Goal: Information Seeking & Learning: Learn about a topic

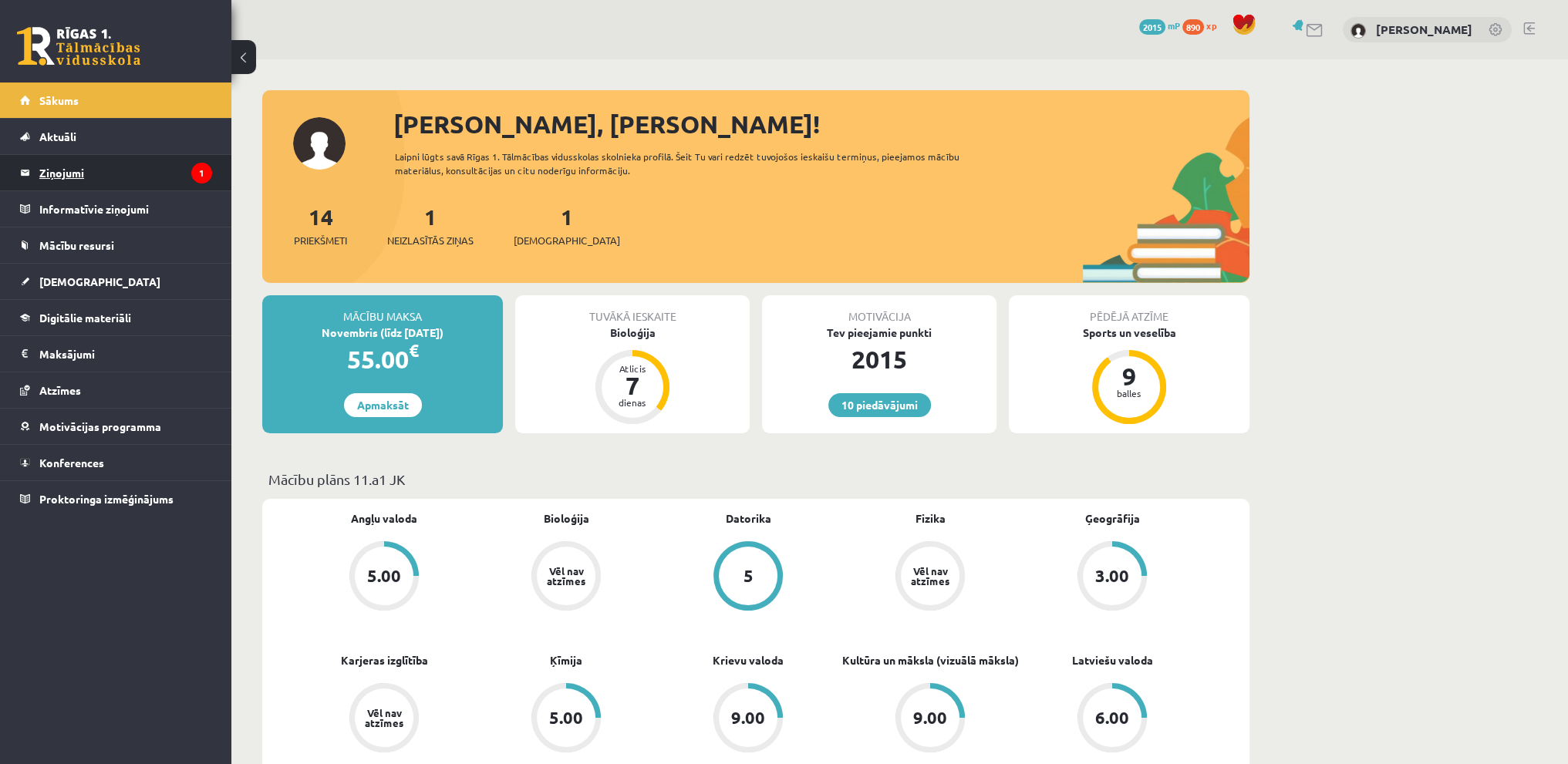
click at [57, 162] on legend "Ziņojumi 1" at bounding box center [126, 173] width 173 height 35
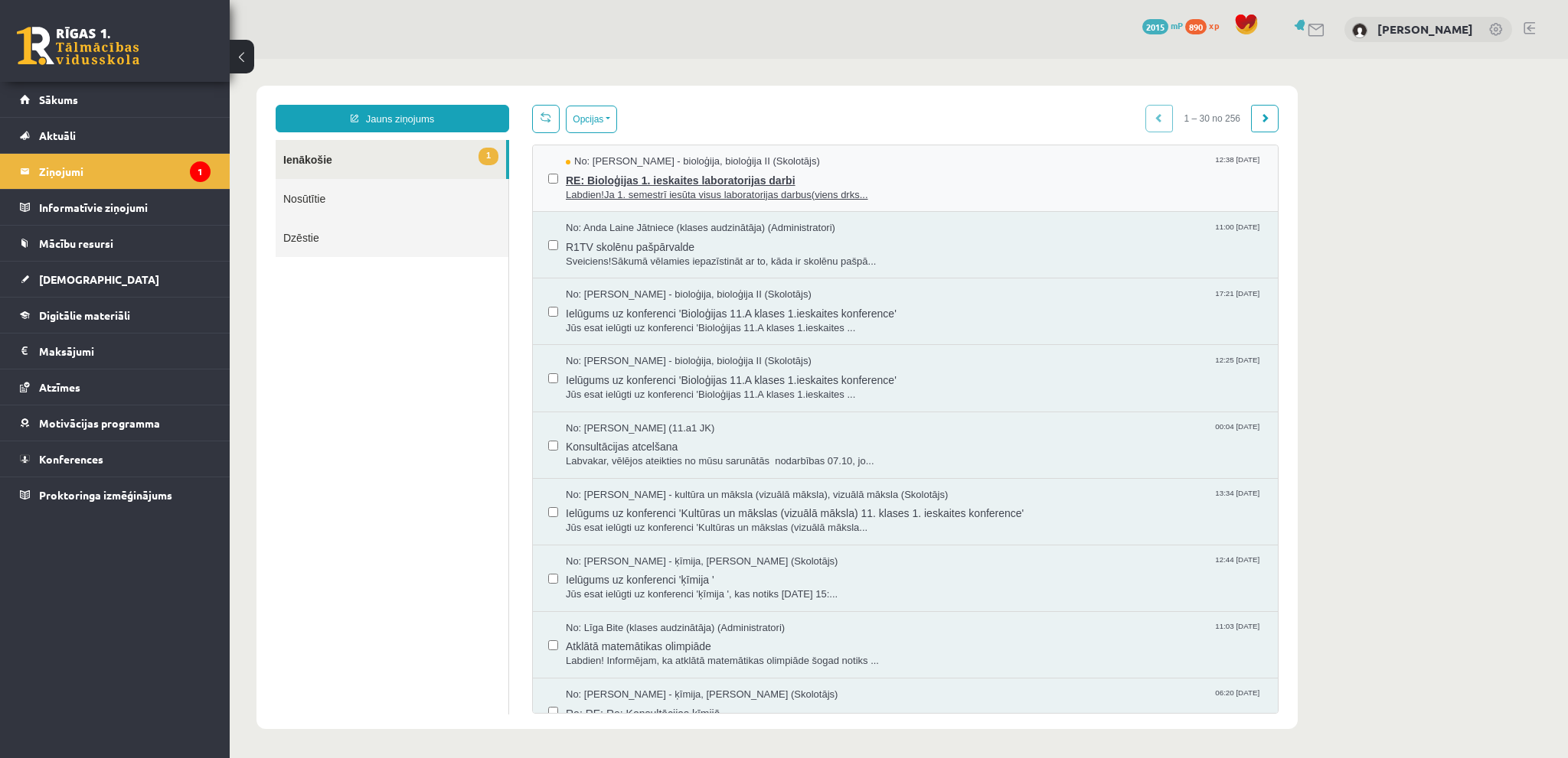
click at [997, 196] on span "Labdien!Ja 1. semestrī iesūta visus laboratorijas darbus(viens drks..." at bounding box center [913, 195] width 696 height 15
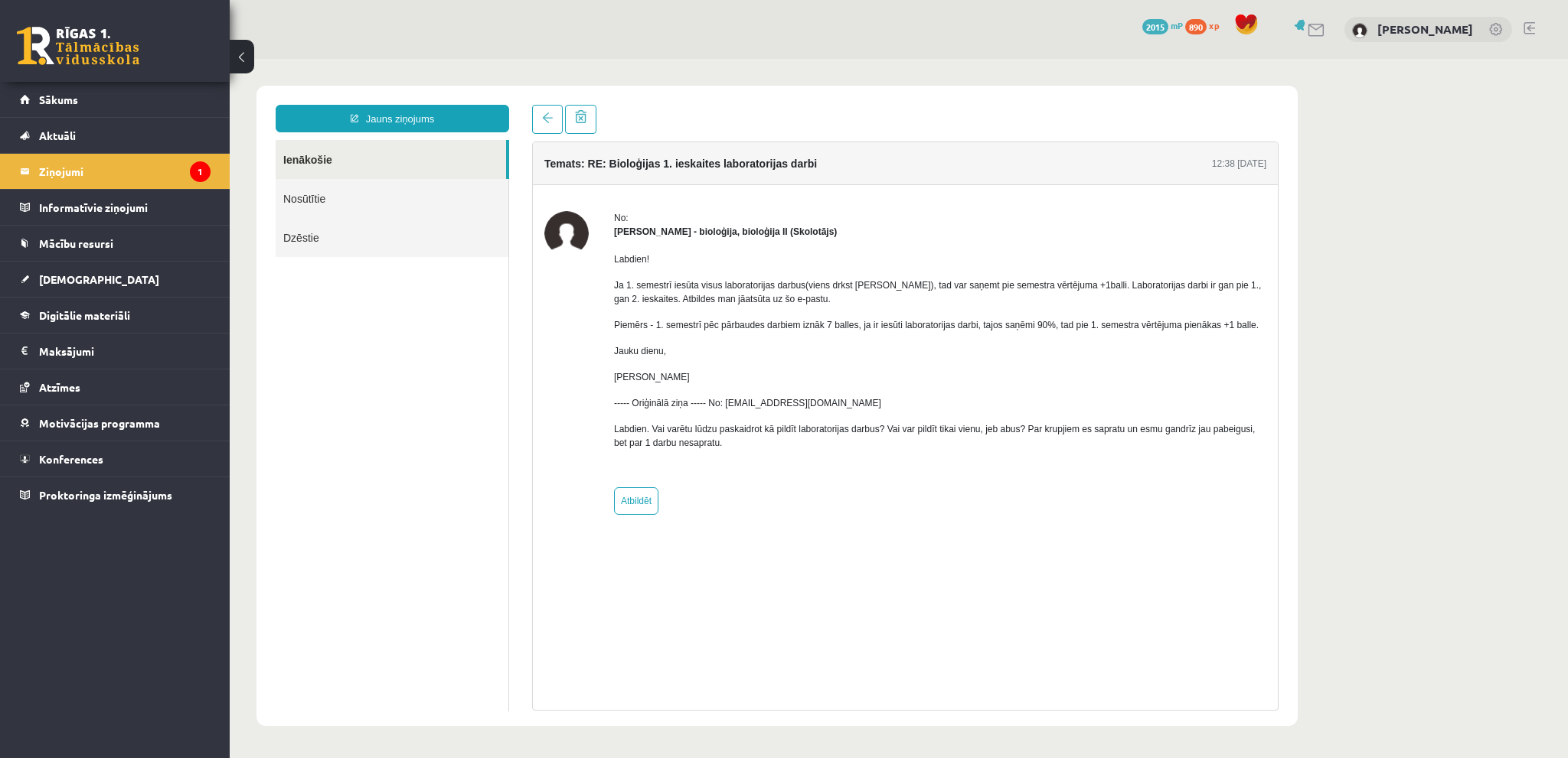
click at [362, 164] on link "Ienākošie" at bounding box center [390, 159] width 230 height 39
click at [340, 154] on link "Ienākošie" at bounding box center [390, 159] width 230 height 39
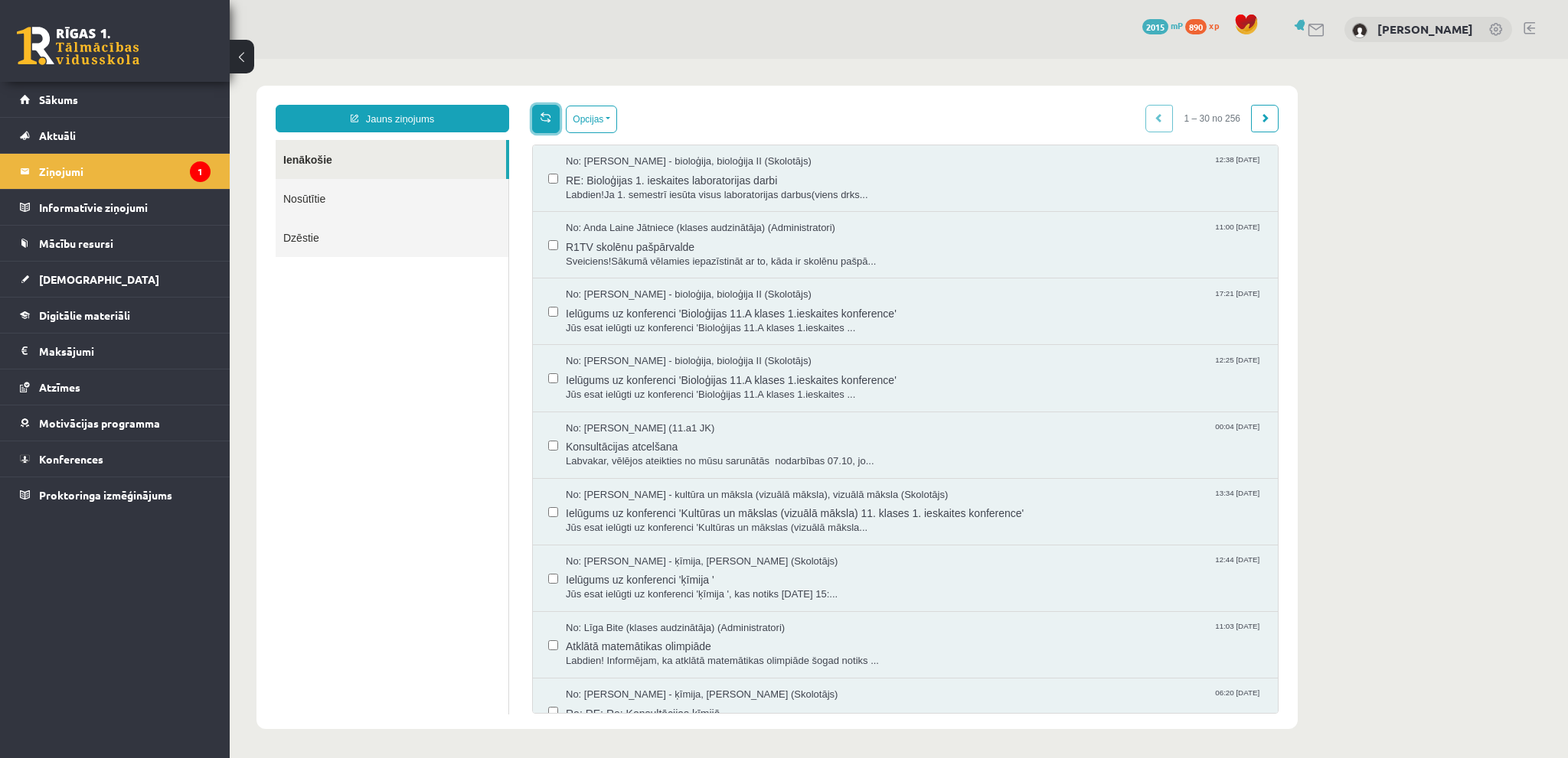
click at [538, 118] on link at bounding box center [546, 118] width 28 height 28
click at [610, 112] on button "Opcijas" at bounding box center [591, 119] width 51 height 28
click at [548, 171] on label at bounding box center [553, 171] width 10 height 34
click at [611, 118] on button "Opcijas" at bounding box center [591, 119] width 51 height 28
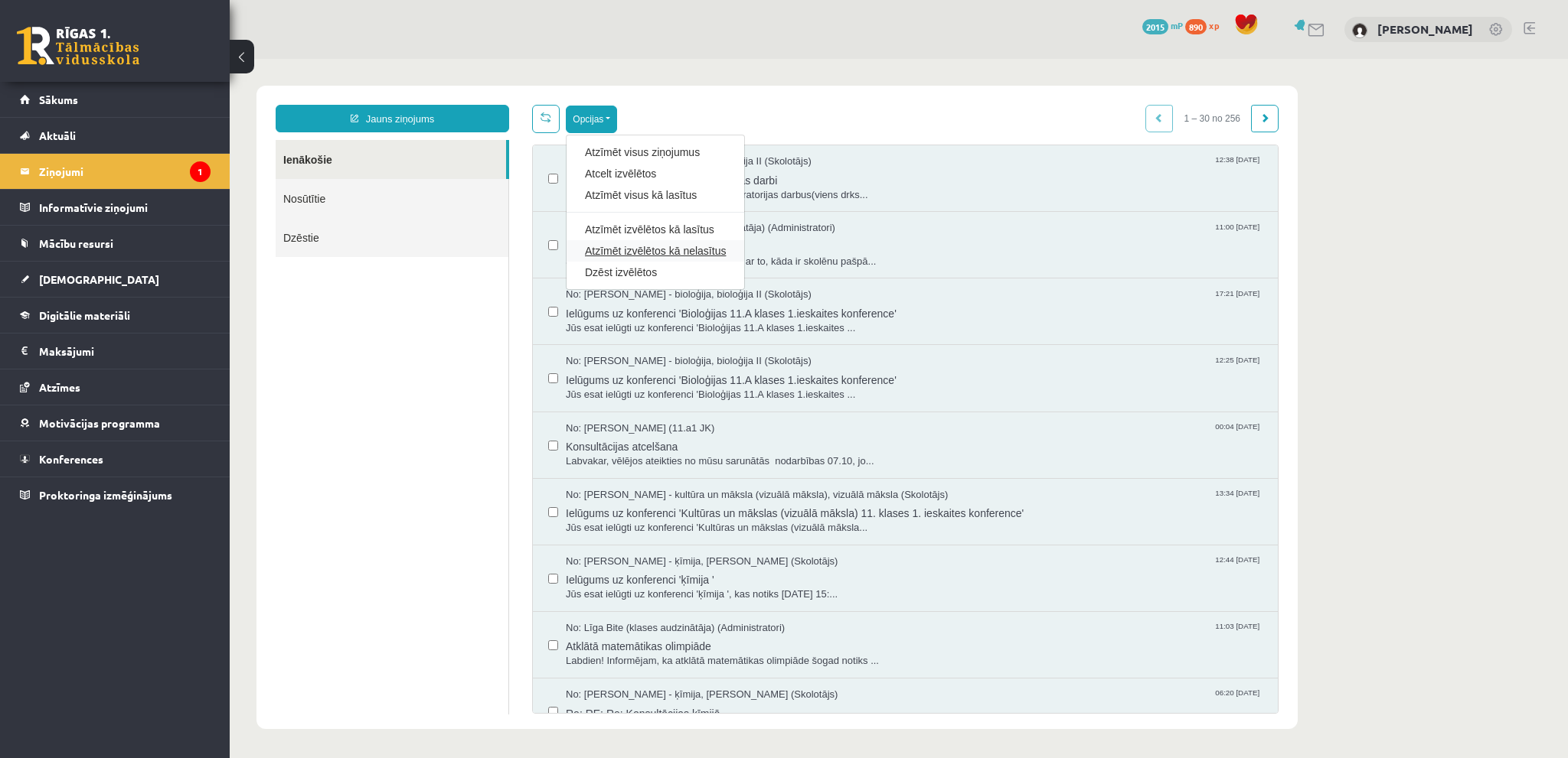
click at [704, 244] on link "Atzīmēt izvēlētos kā nelasītus" at bounding box center [655, 251] width 141 height 16
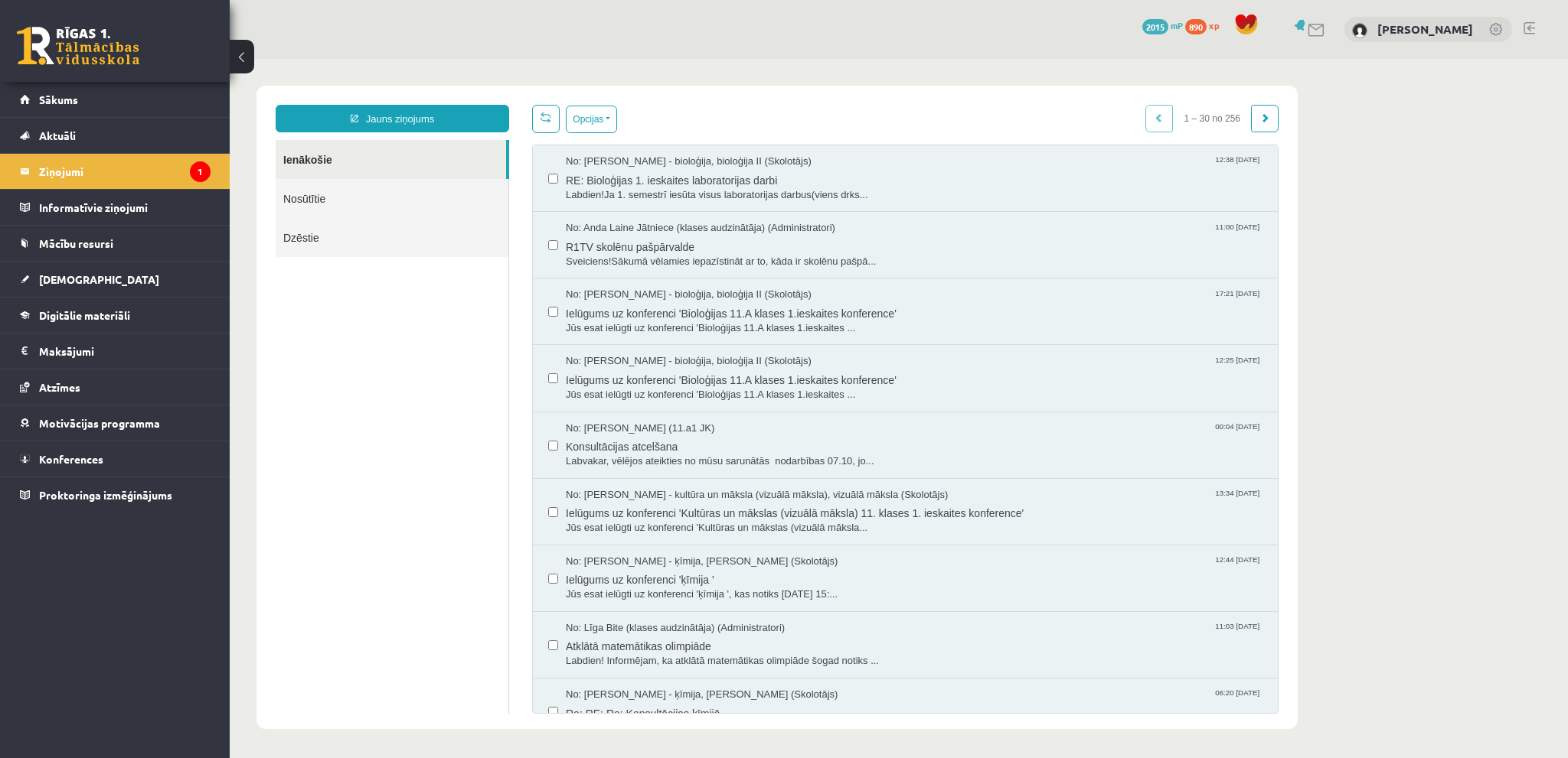
click at [318, 311] on ul "Ienākošie Nosūtītie Dzēstie" at bounding box center [392, 428] width 234 height 575
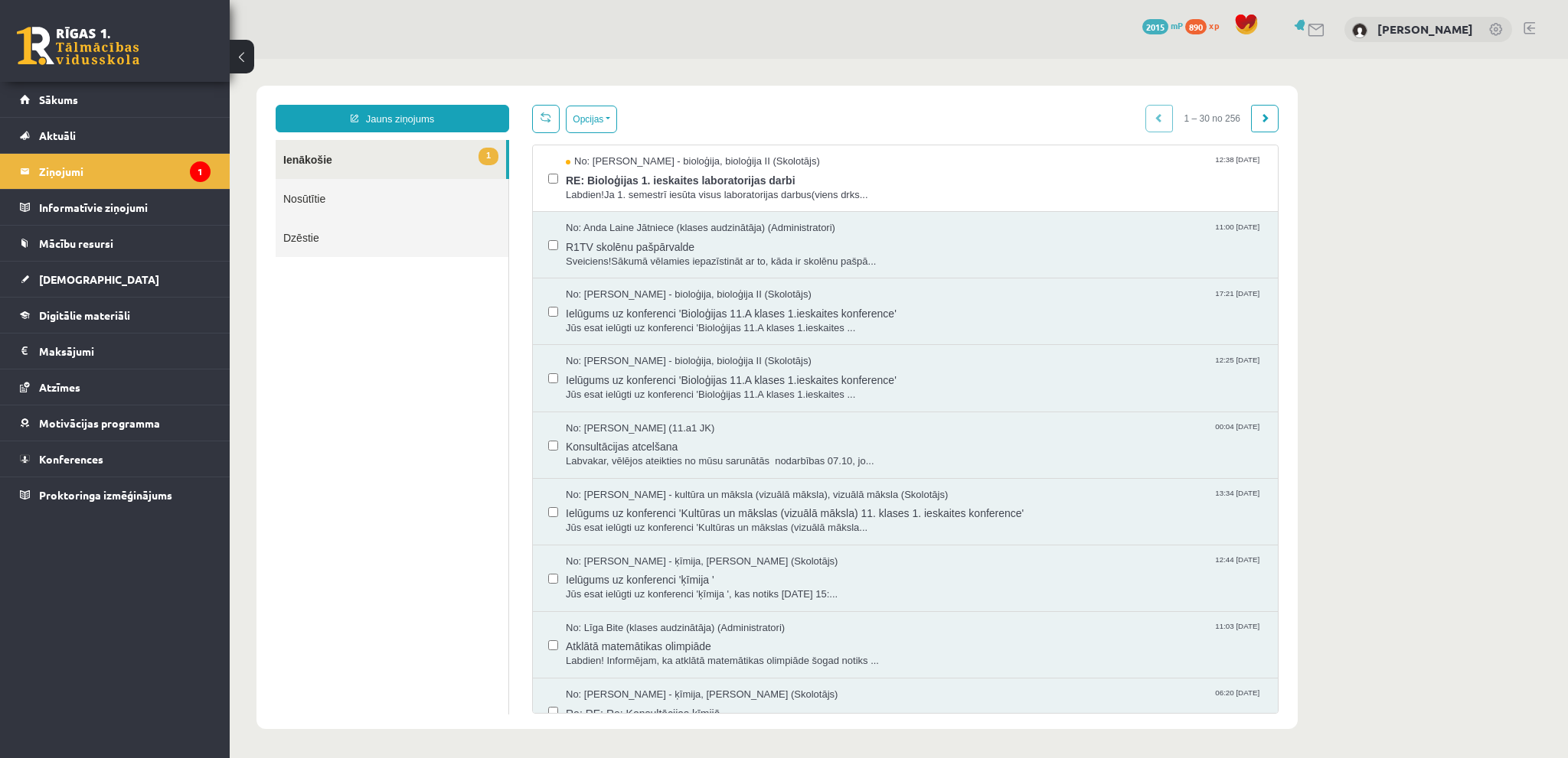
click at [339, 194] on link "Nosūtītie" at bounding box center [391, 199] width 233 height 39
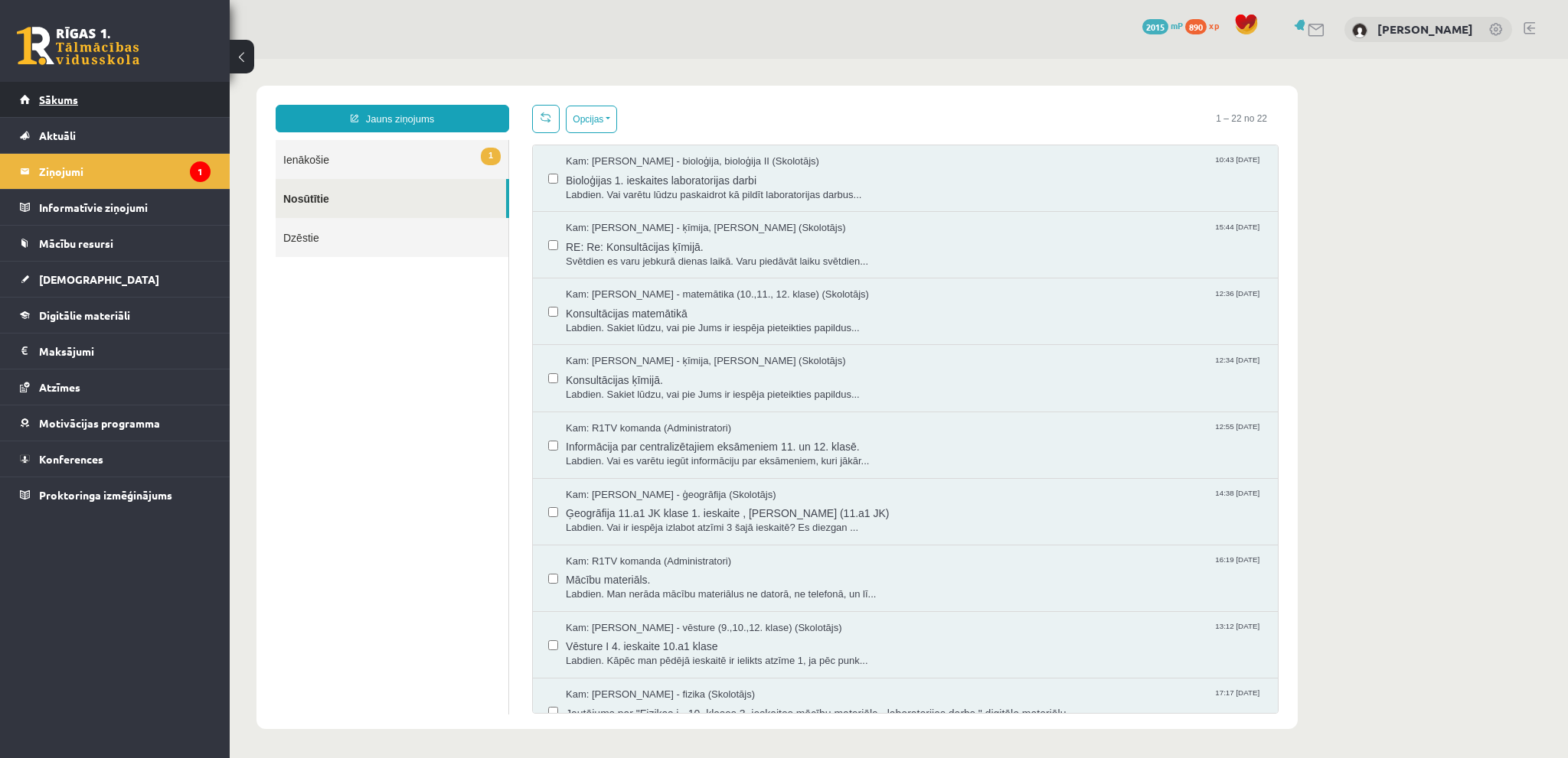
click at [82, 95] on link "Sākums" at bounding box center [115, 99] width 191 height 35
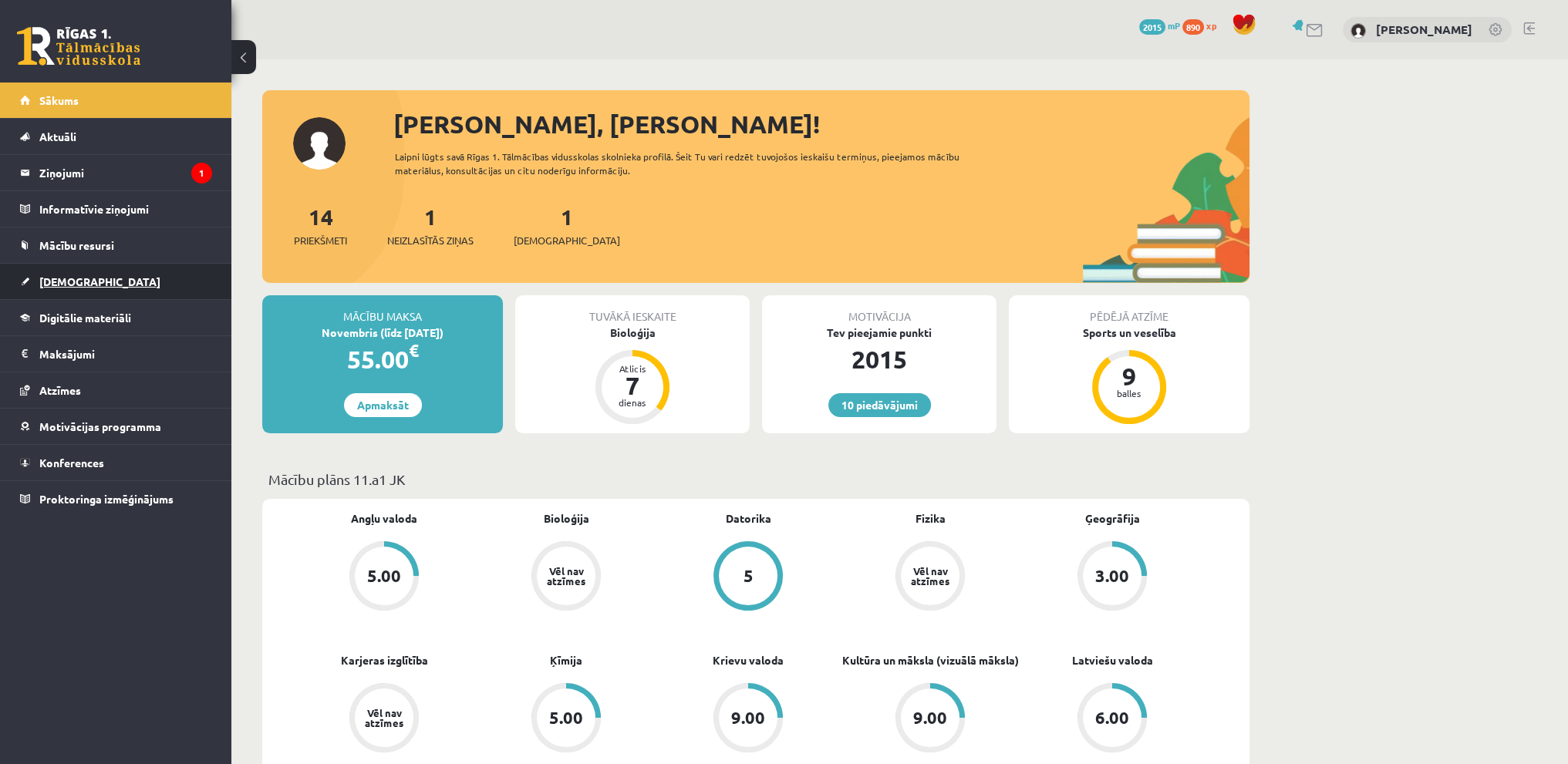
click at [92, 290] on link "[DEMOGRAPHIC_DATA]" at bounding box center [116, 281] width 192 height 35
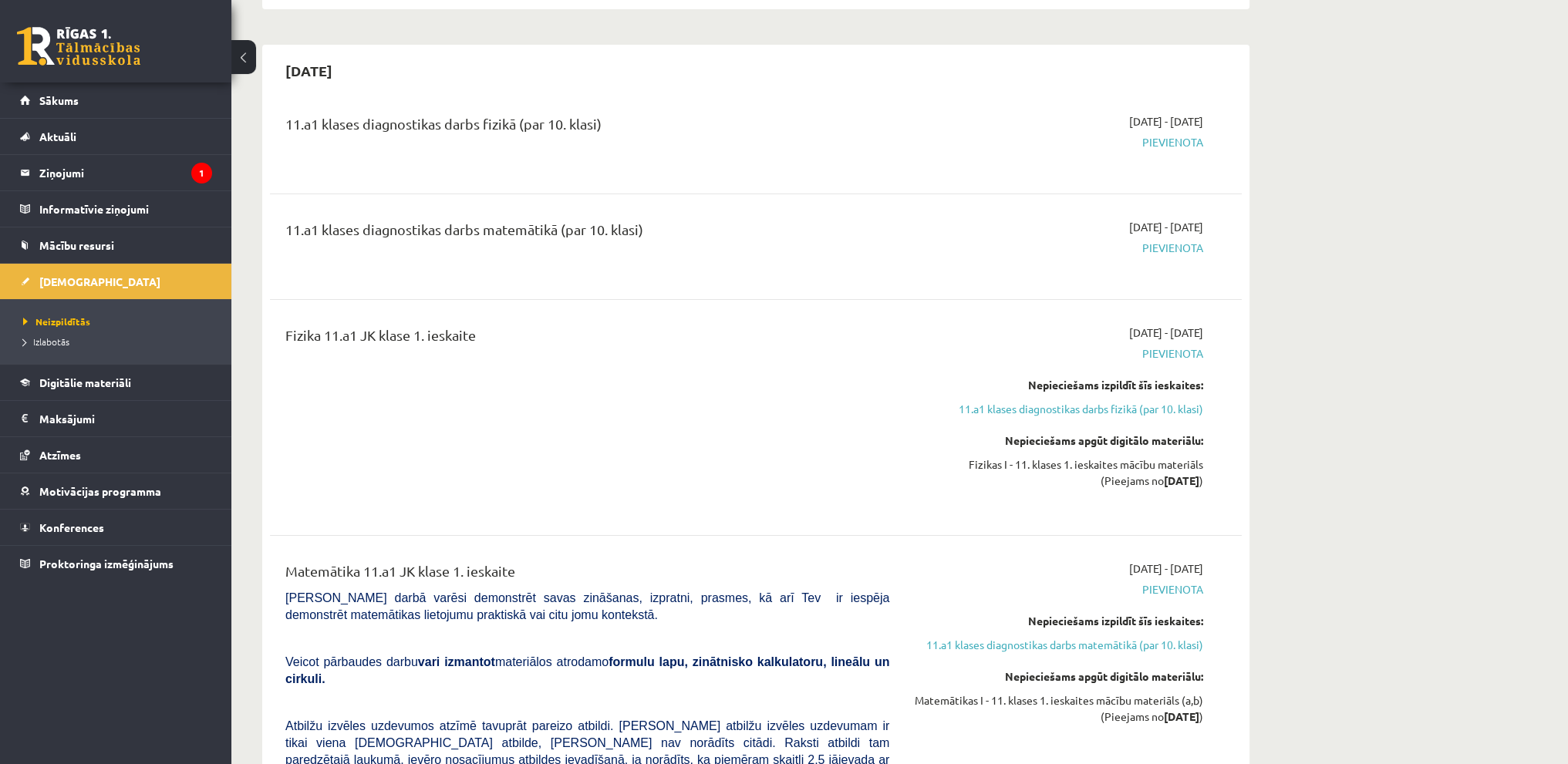
scroll to position [308, 0]
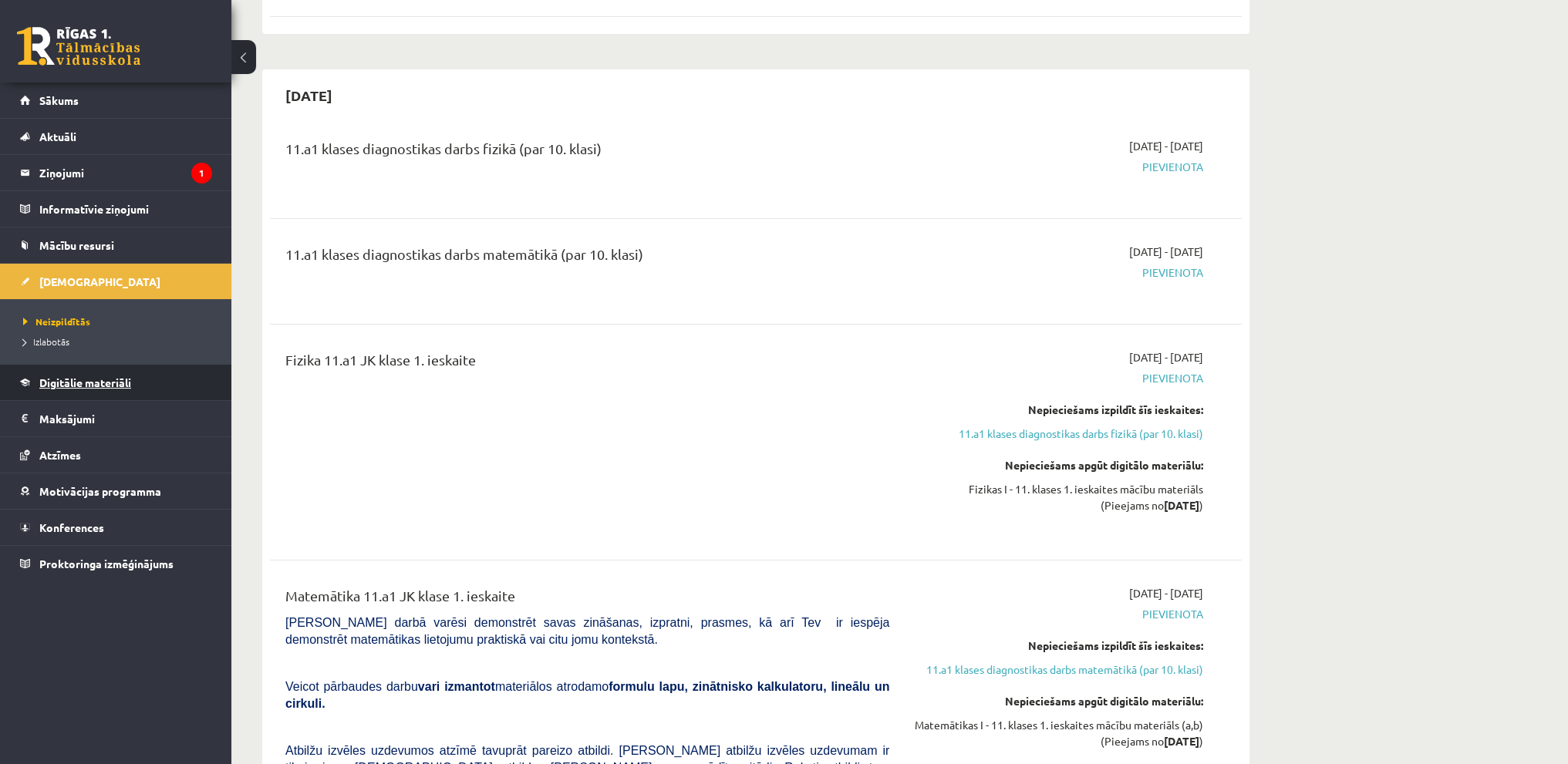
click at [89, 378] on span "Digitālie materiāli" at bounding box center [85, 383] width 92 height 14
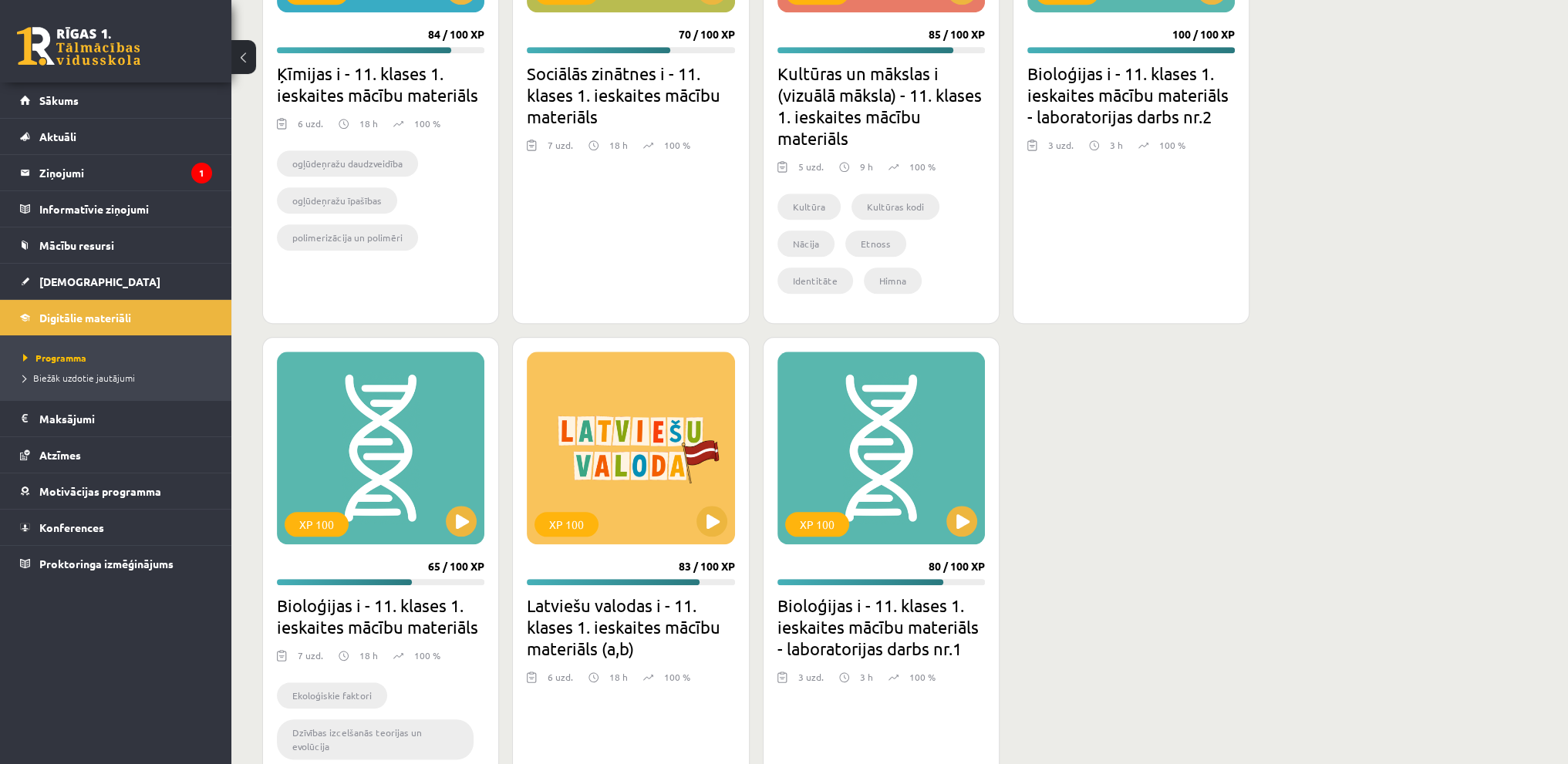
scroll to position [2108, 0]
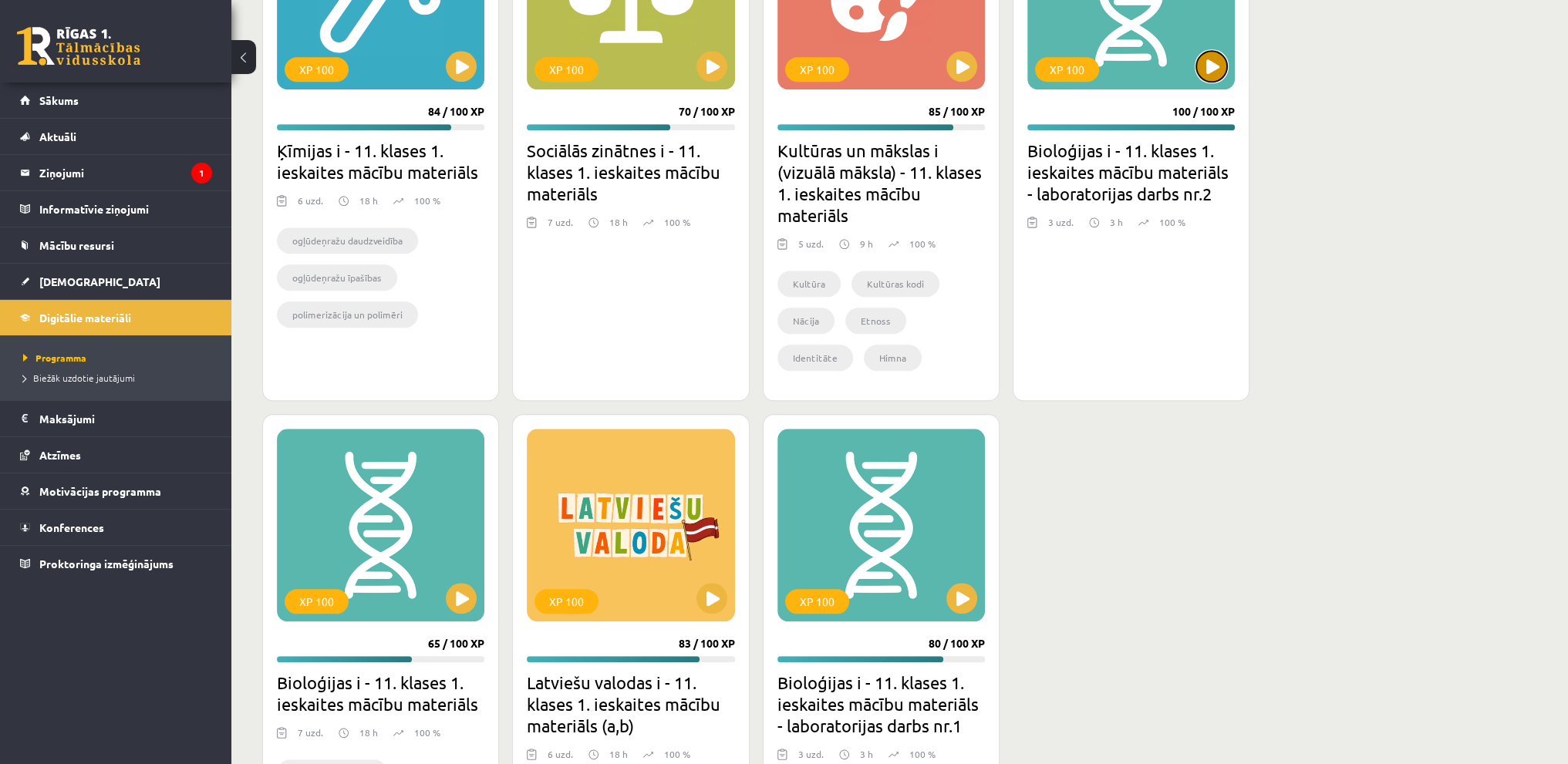
click at [1210, 61] on button at bounding box center [1211, 66] width 31 height 31
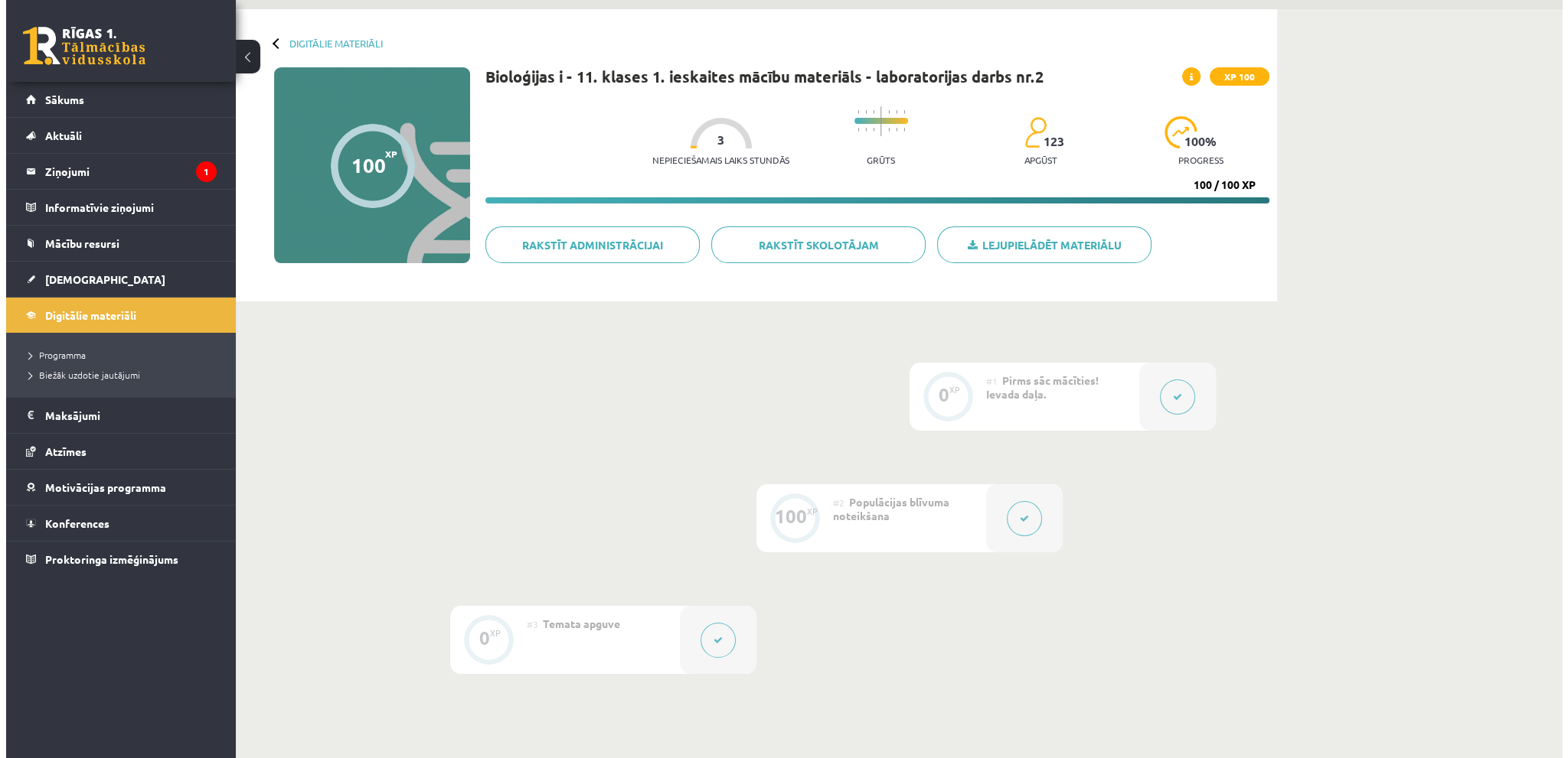
scroll to position [77, 0]
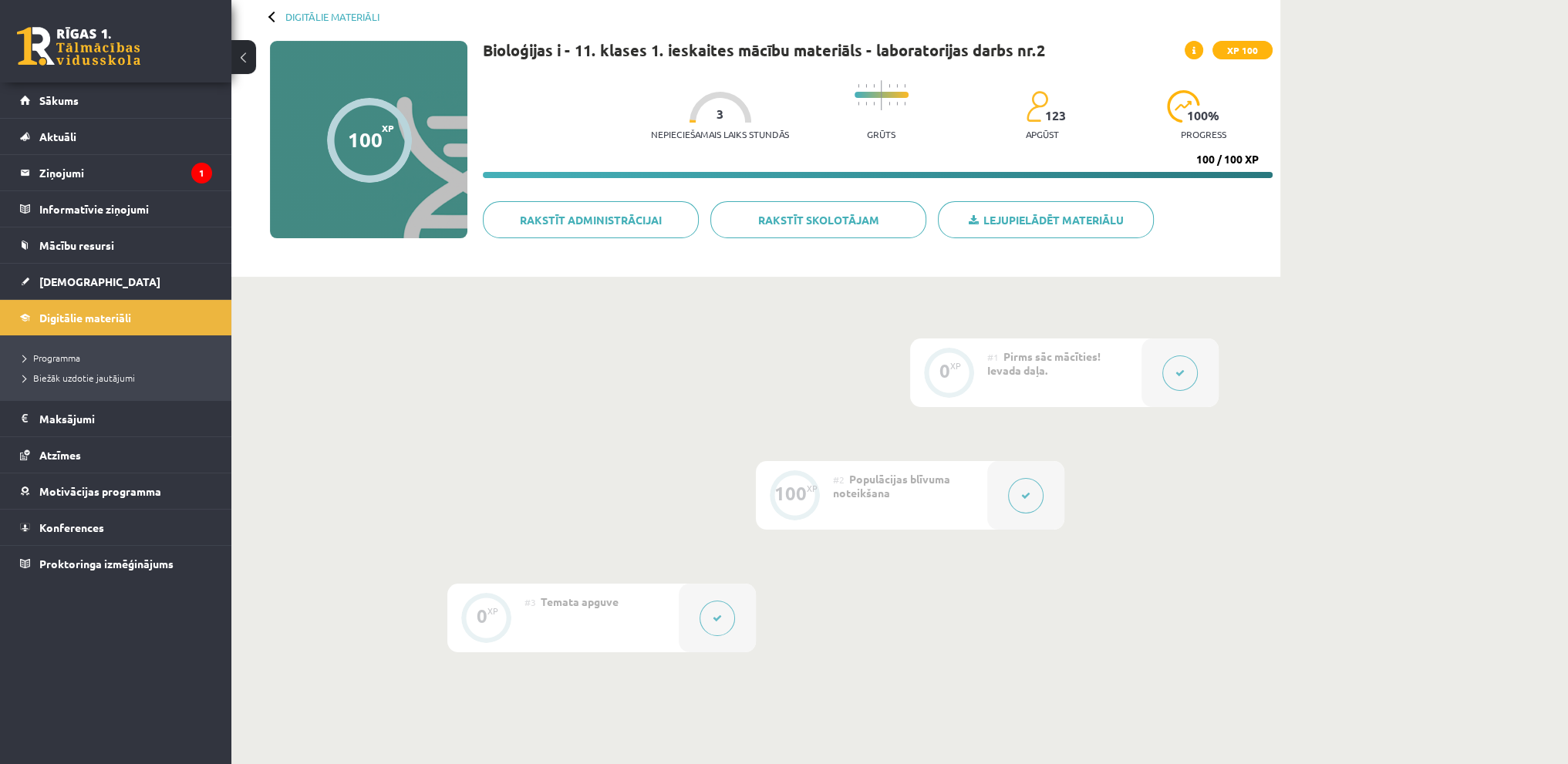
click at [1176, 376] on icon at bounding box center [1180, 373] width 10 height 10
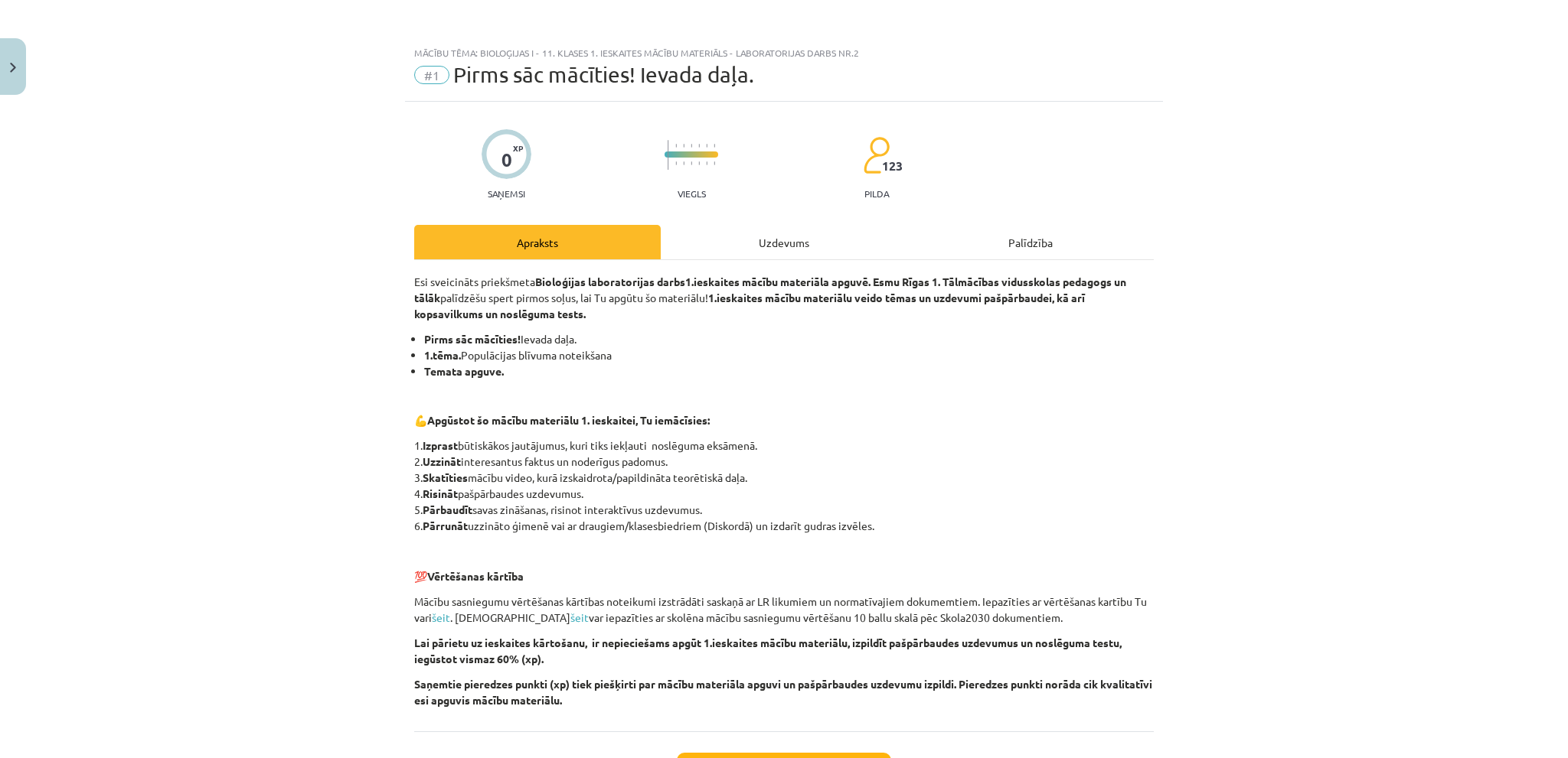
click at [785, 230] on div "Uzdevums" at bounding box center [784, 242] width 247 height 35
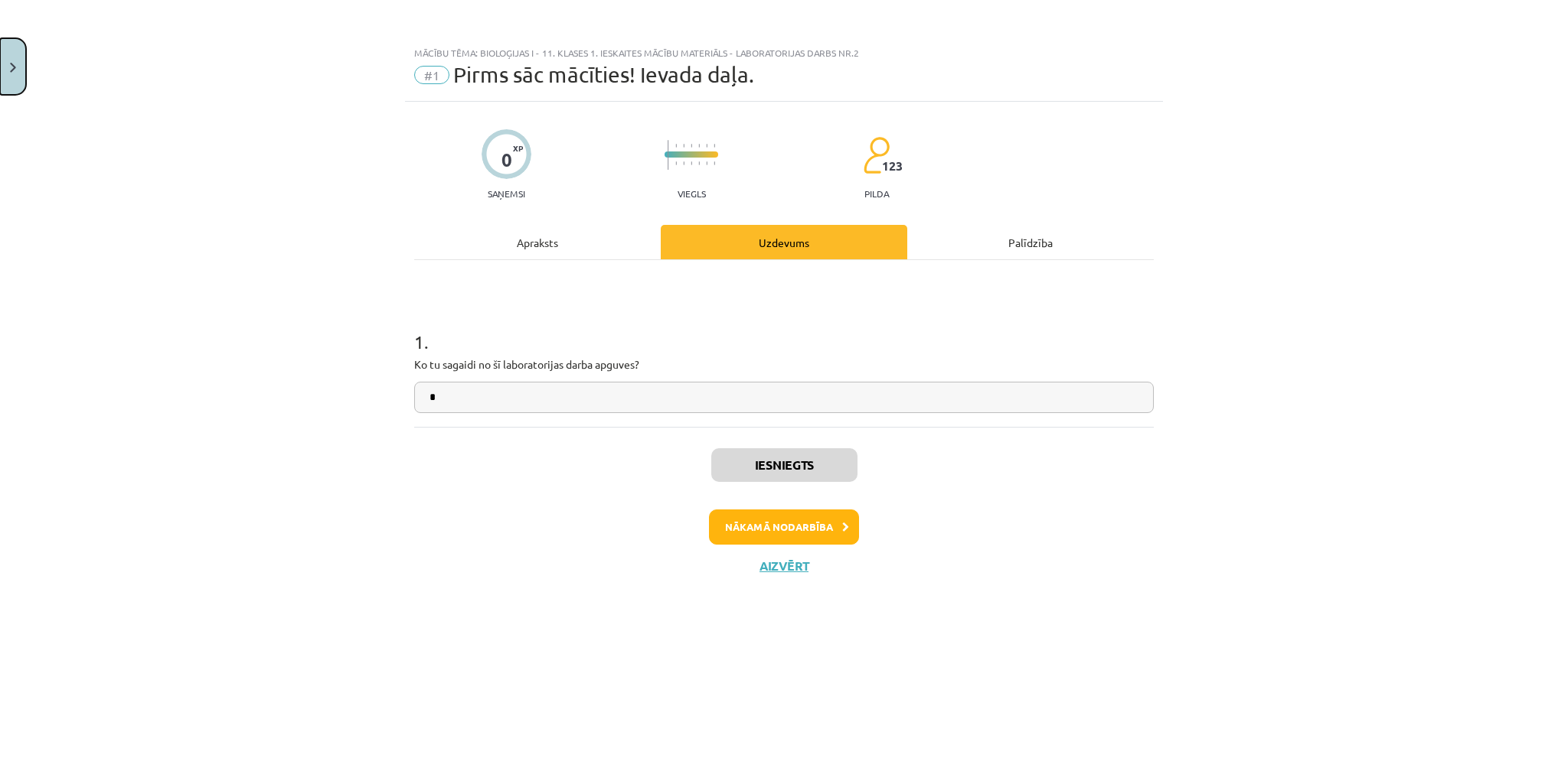
click at [10, 62] on button "Close" at bounding box center [13, 66] width 26 height 57
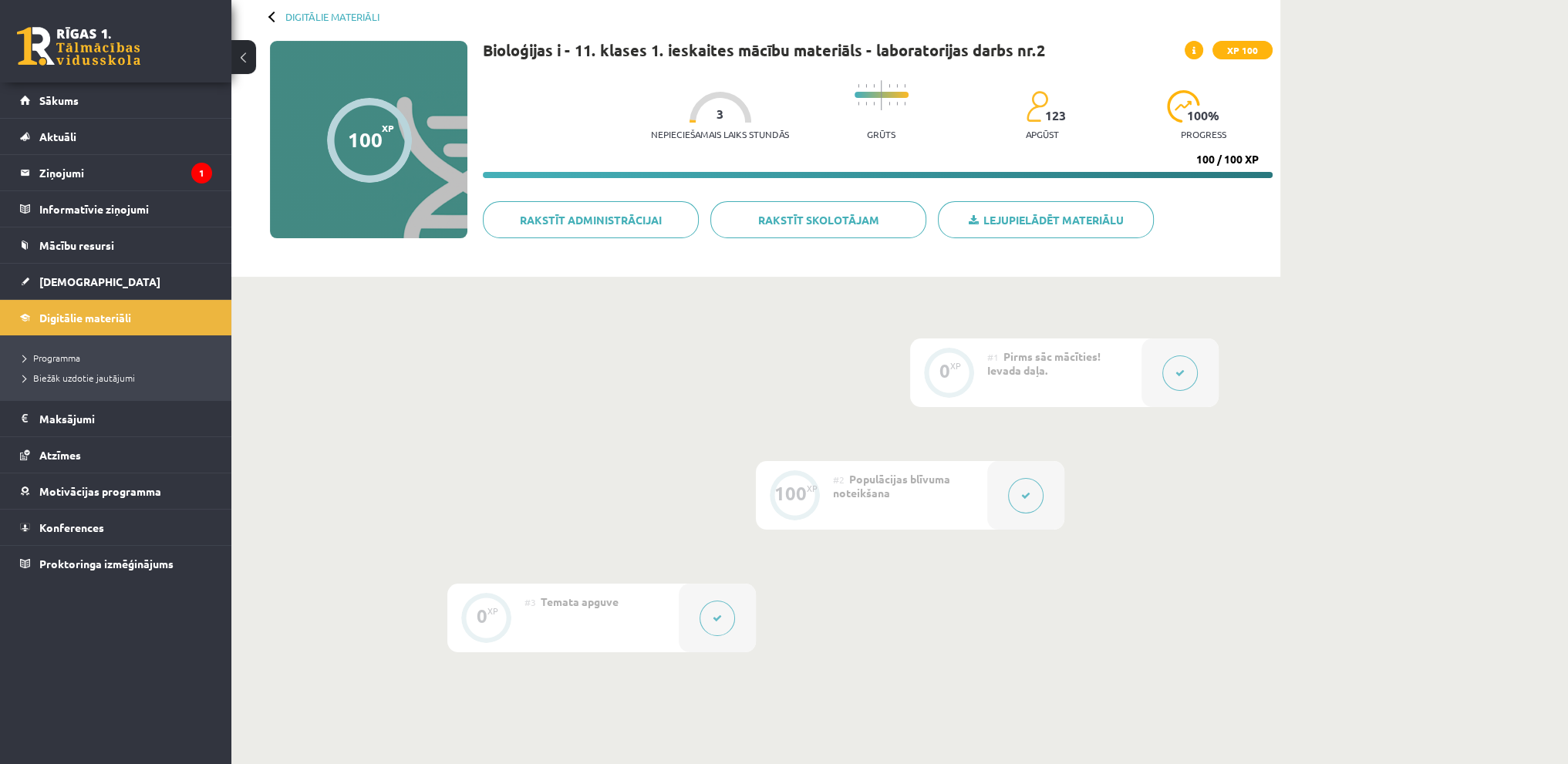
click at [1018, 501] on button at bounding box center [1025, 496] width 35 height 35
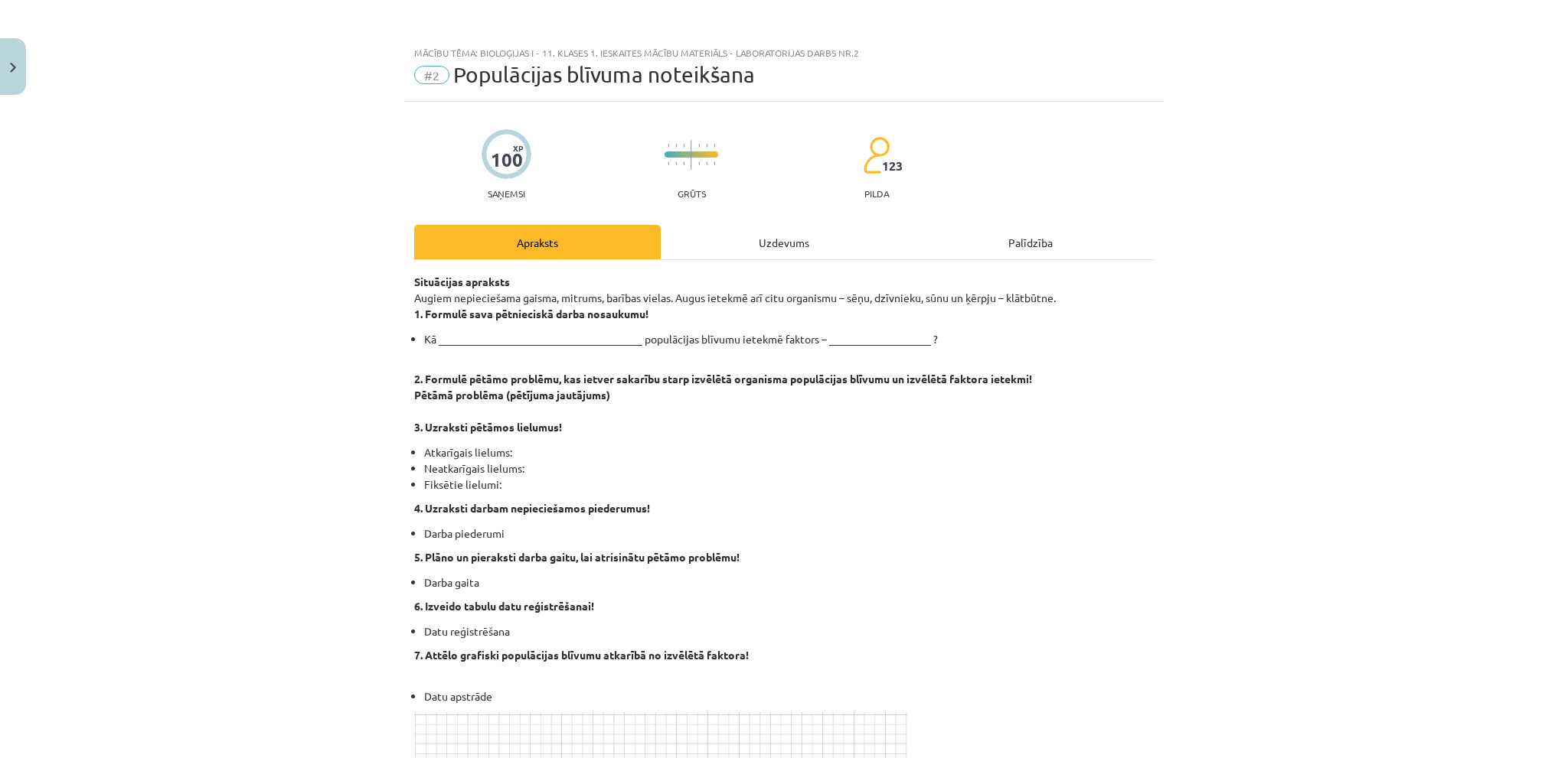
click at [796, 231] on div "Uzdevums" at bounding box center [784, 242] width 247 height 35
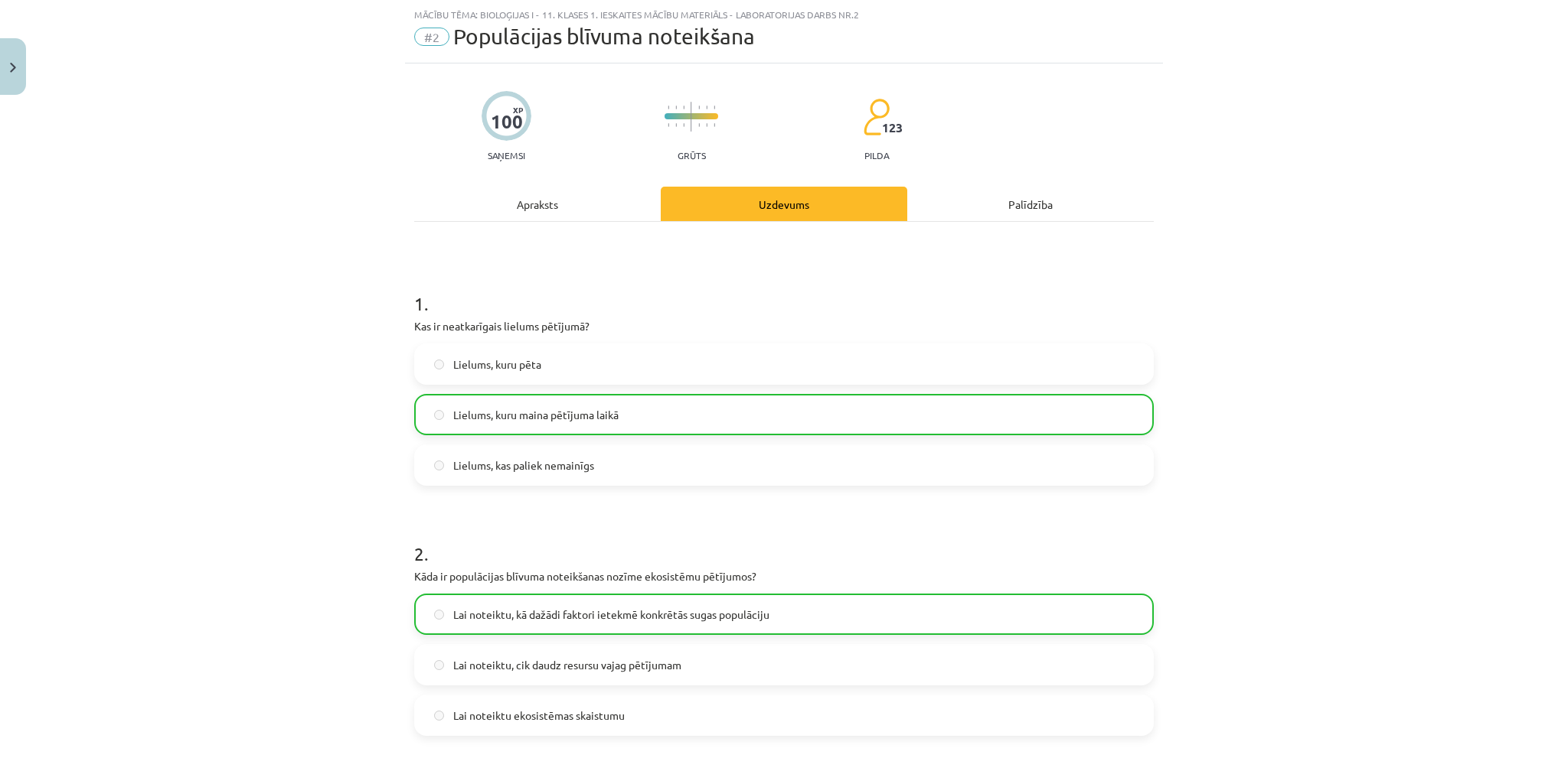
click at [533, 209] on div "Apraksts" at bounding box center [537, 204] width 247 height 35
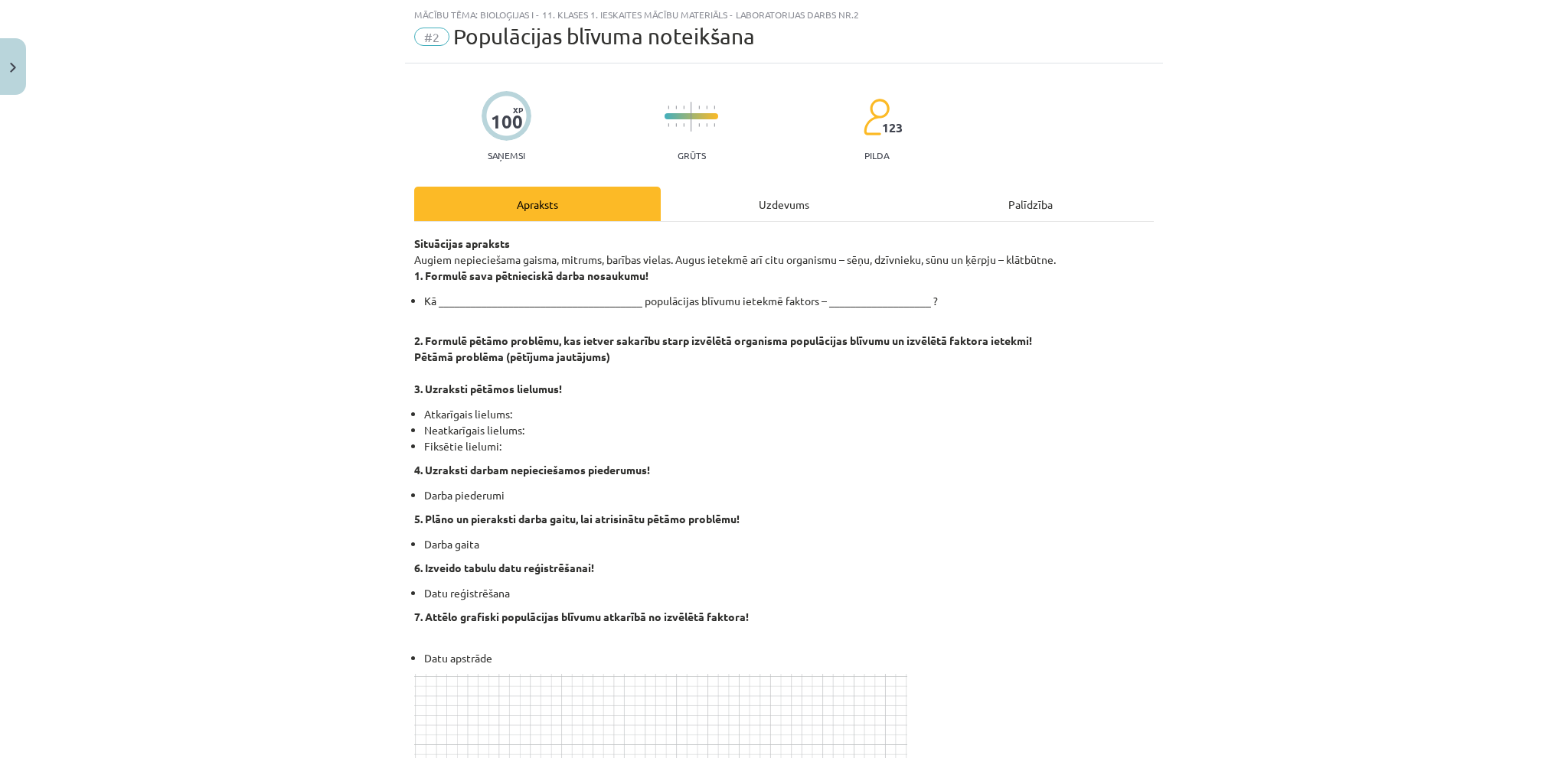
click at [784, 216] on div "Uzdevums" at bounding box center [784, 204] width 247 height 35
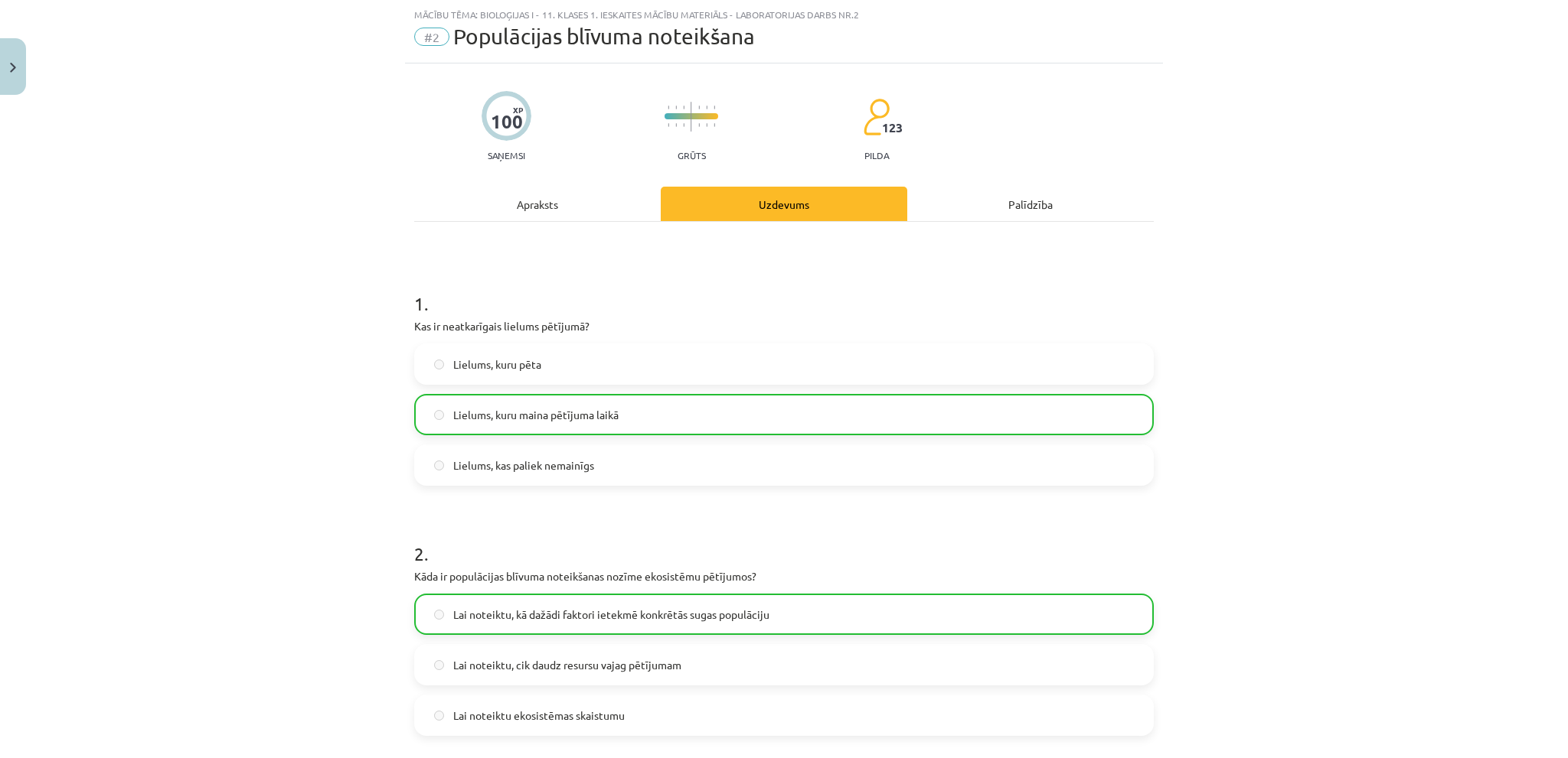
drag, startPoint x: 561, startPoint y: 188, endPoint x: 570, endPoint y: 189, distance: 9.1
click at [562, 189] on div "Apraksts" at bounding box center [537, 204] width 247 height 35
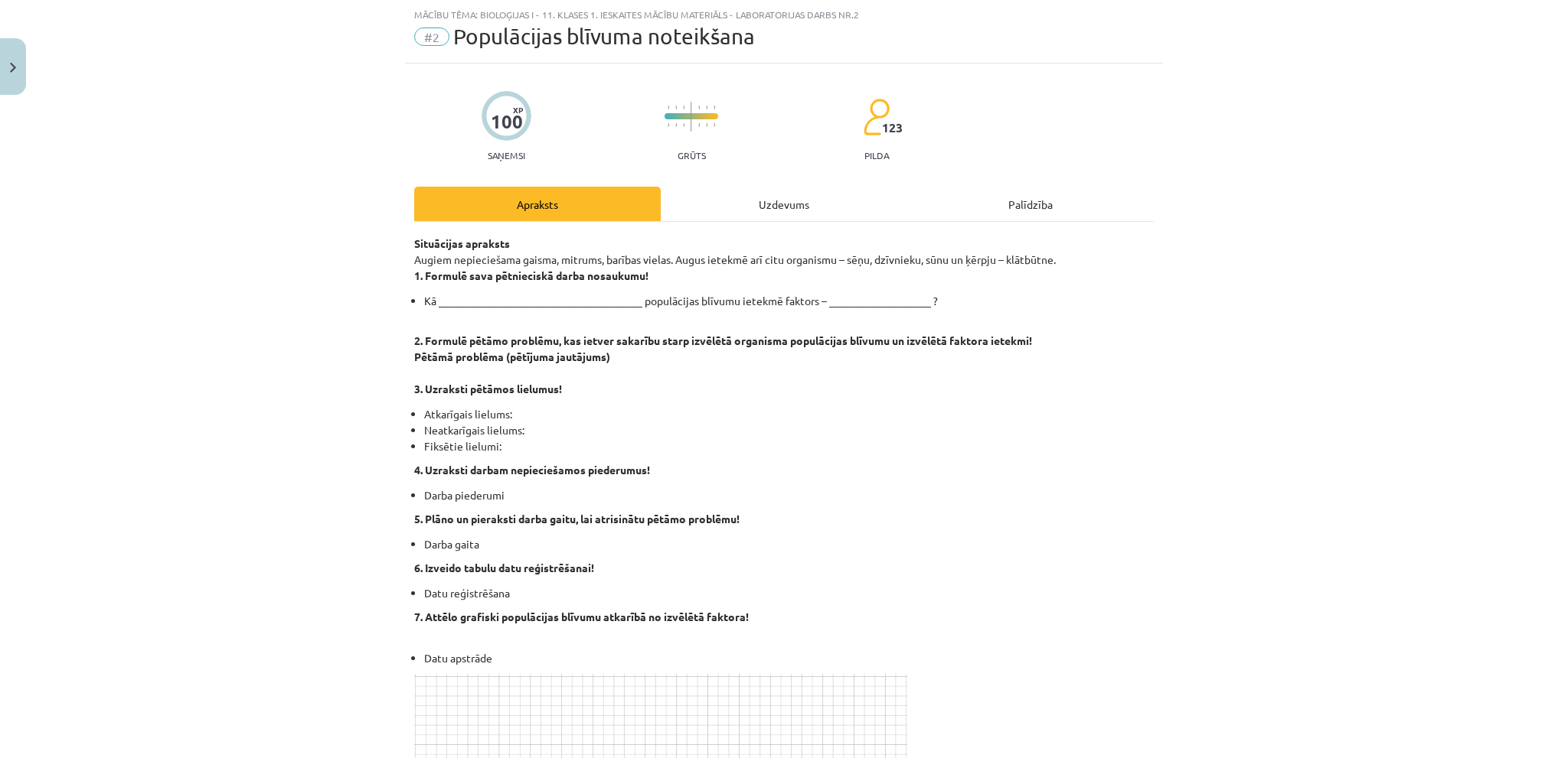
click at [724, 199] on div "Uzdevums" at bounding box center [784, 204] width 247 height 35
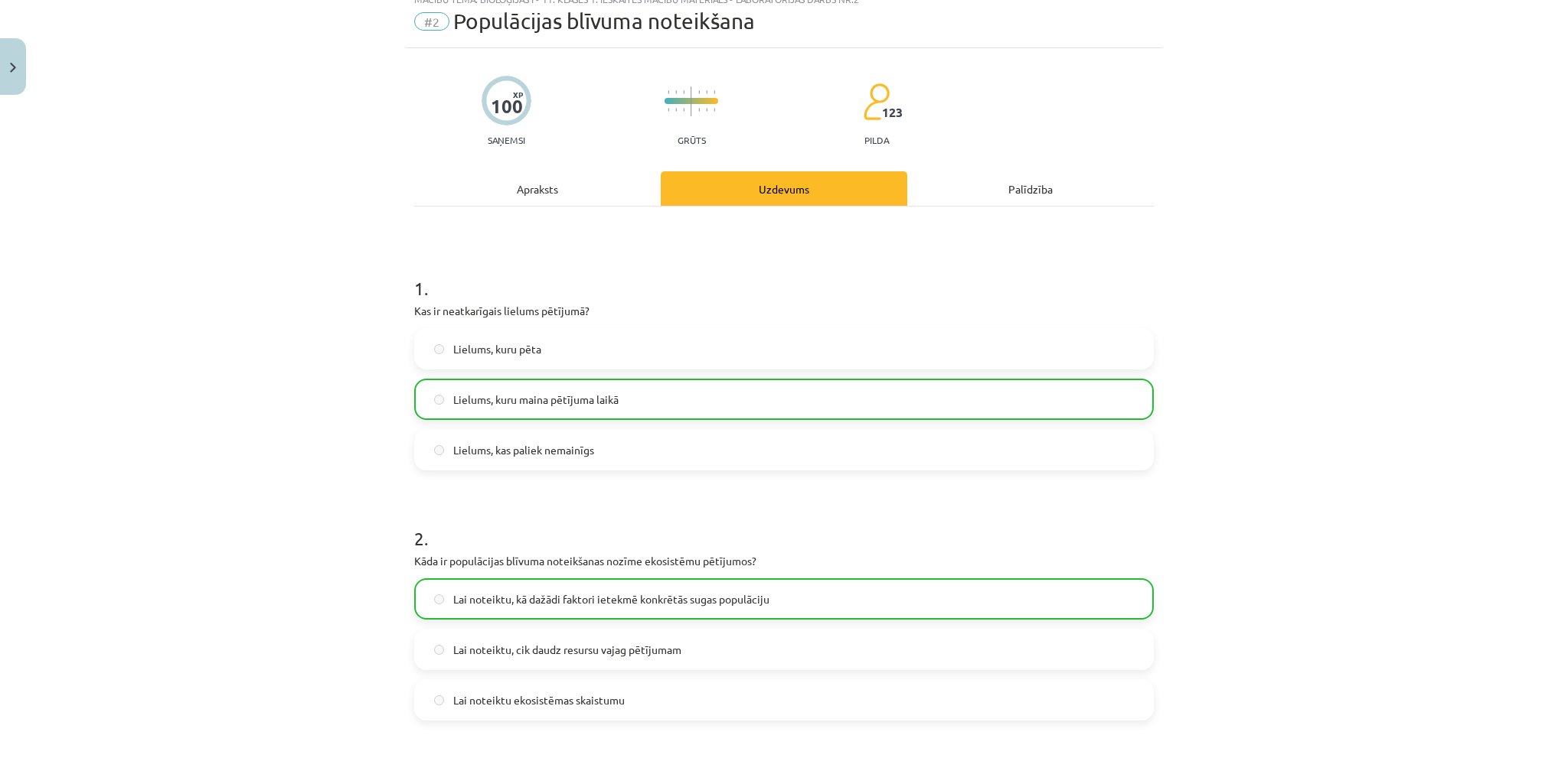
scroll to position [0, 0]
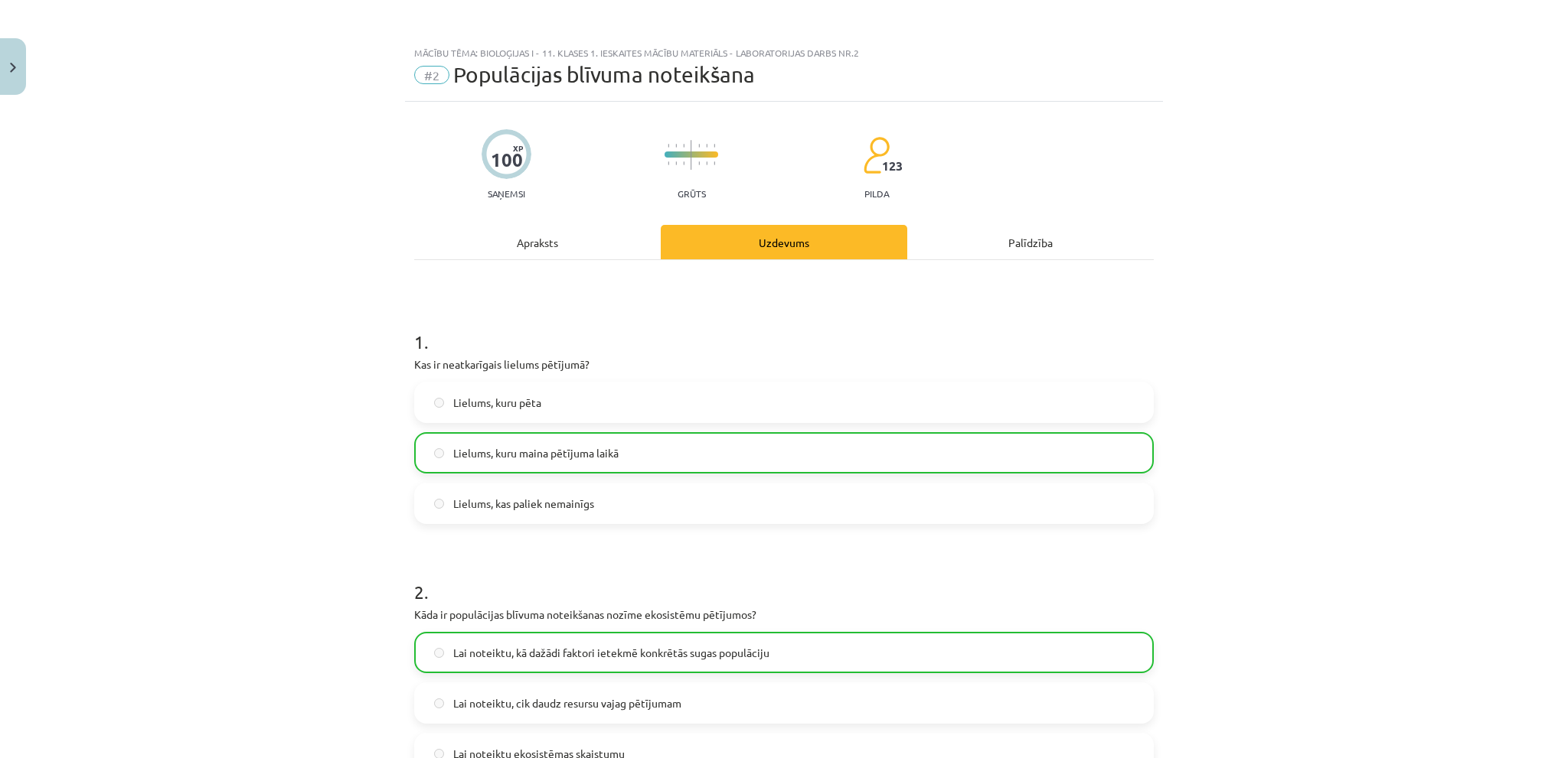
click at [494, 245] on div "Apraksts" at bounding box center [537, 242] width 247 height 35
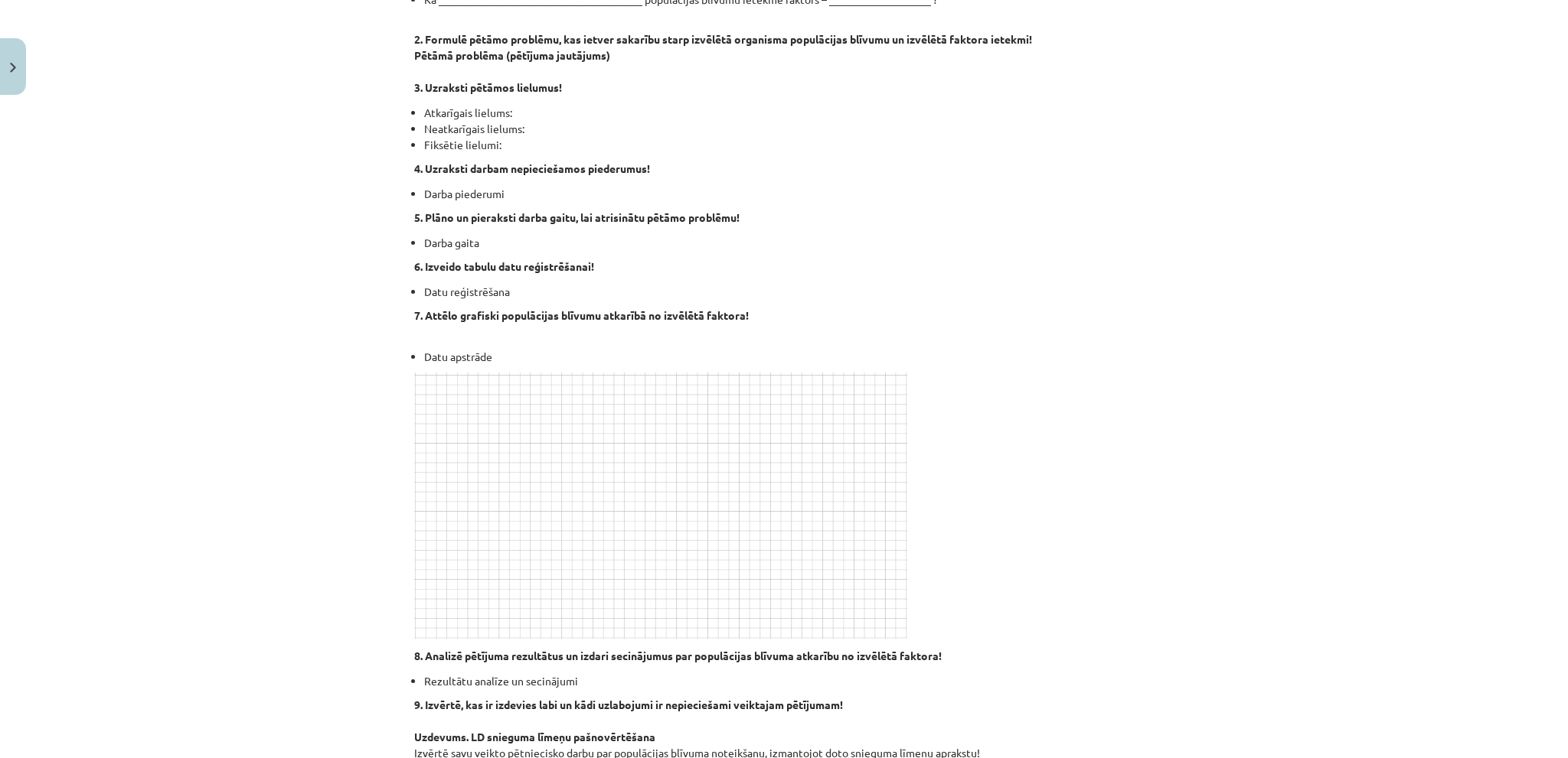
scroll to position [344, 0]
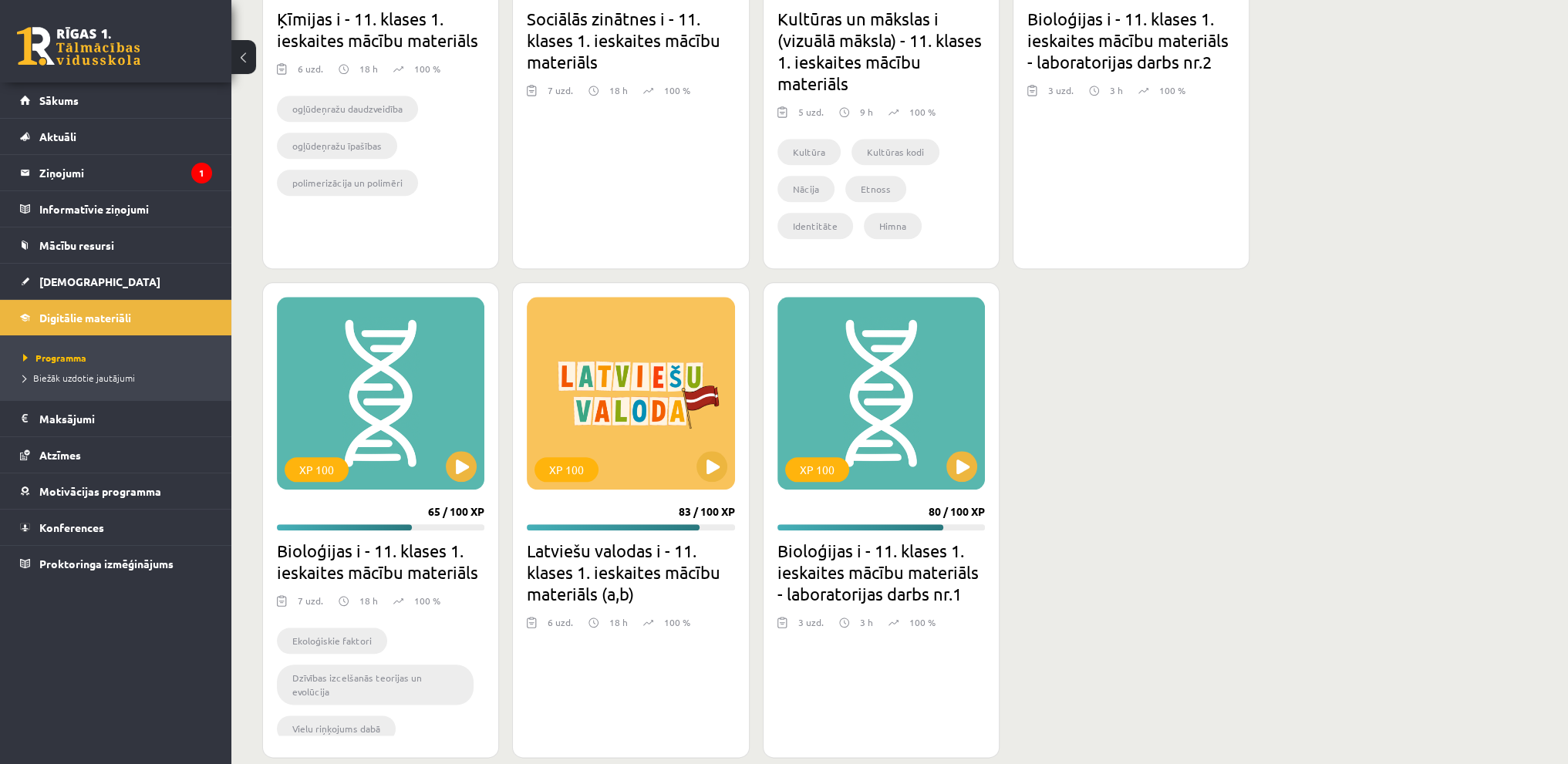
scroll to position [2262, 0]
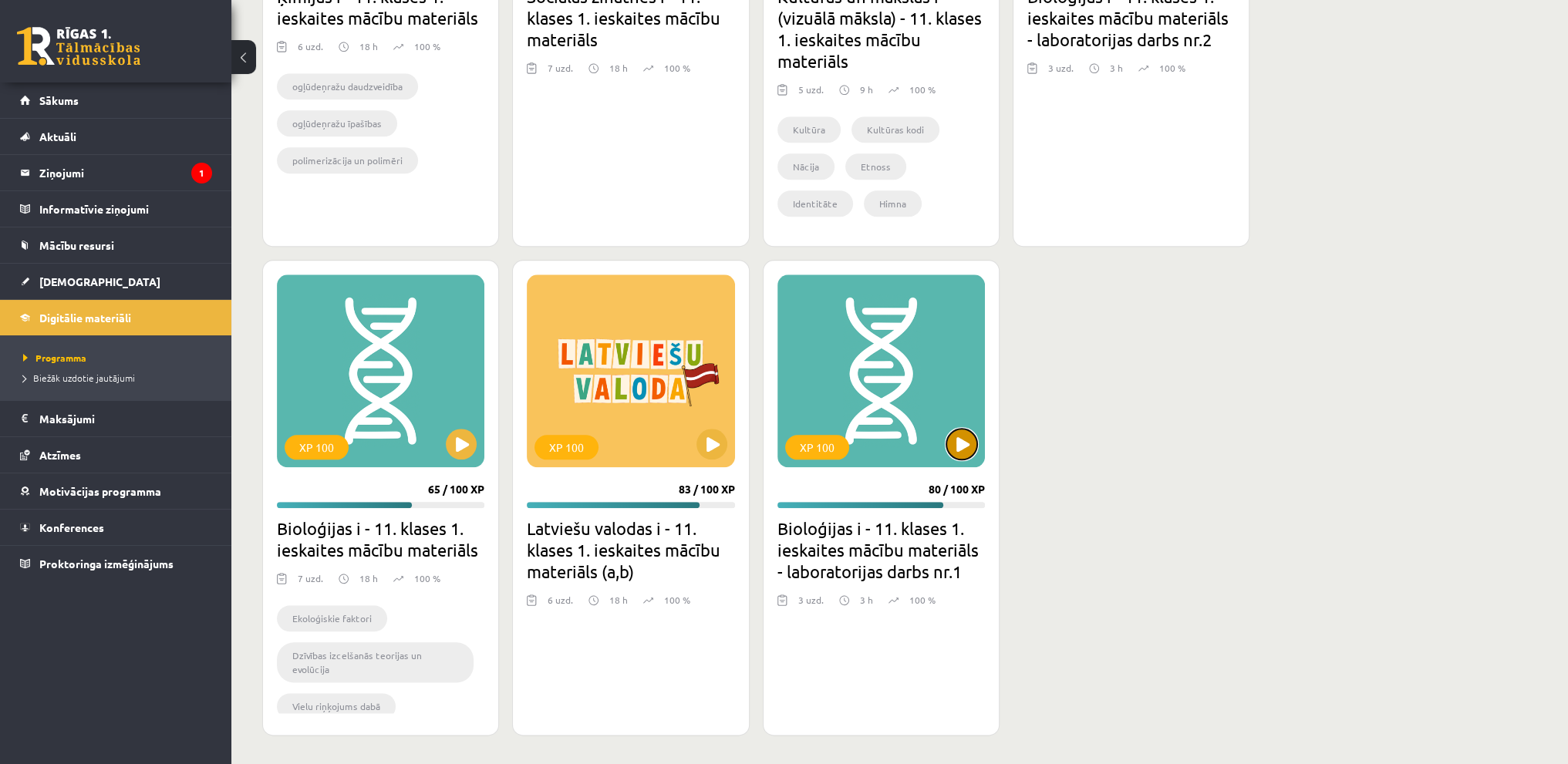
click at [967, 431] on button at bounding box center [961, 443] width 31 height 31
click at [815, 447] on div "XP 100" at bounding box center [816, 447] width 64 height 25
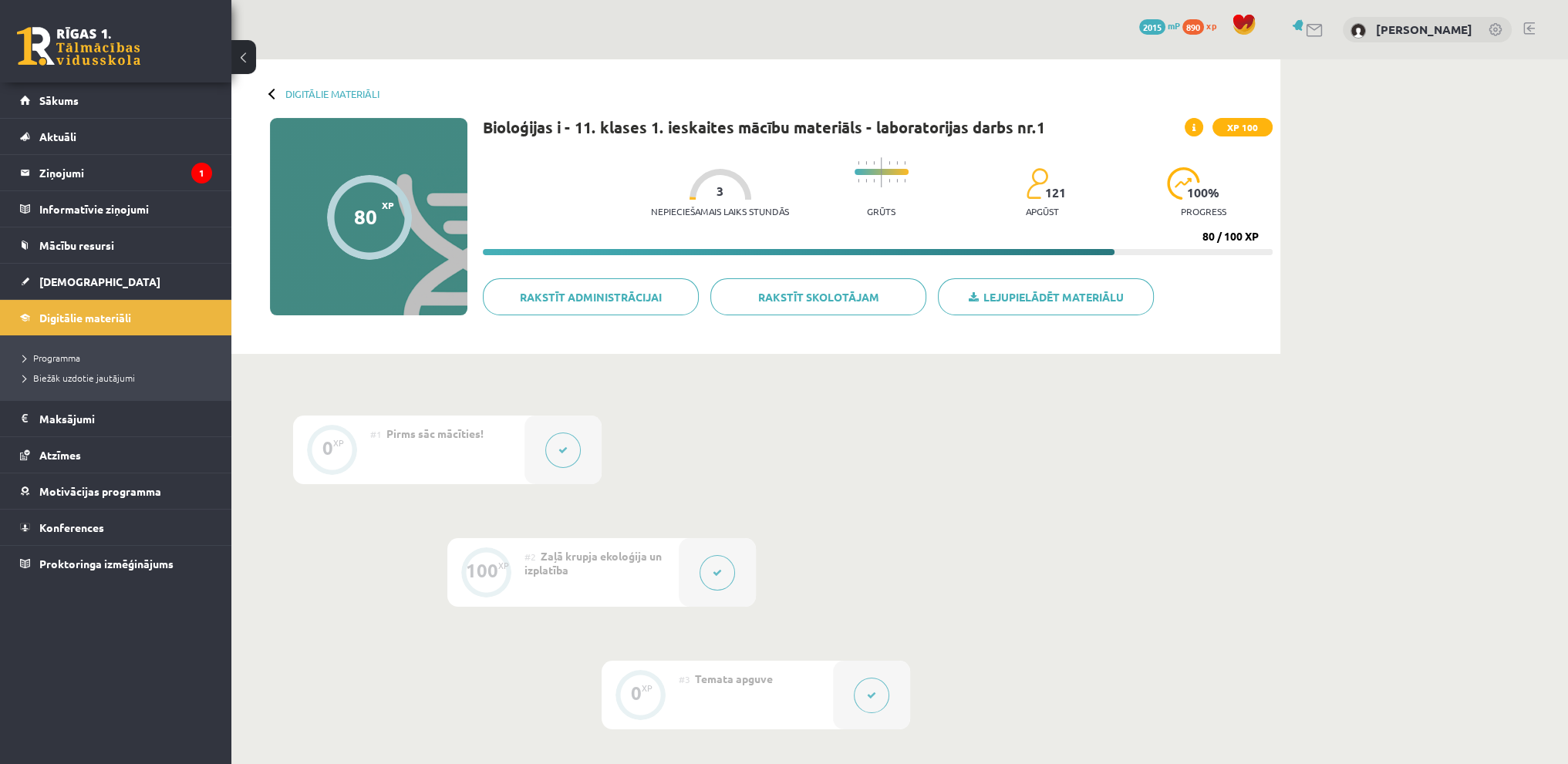
click at [567, 454] on button at bounding box center [563, 450] width 35 height 35
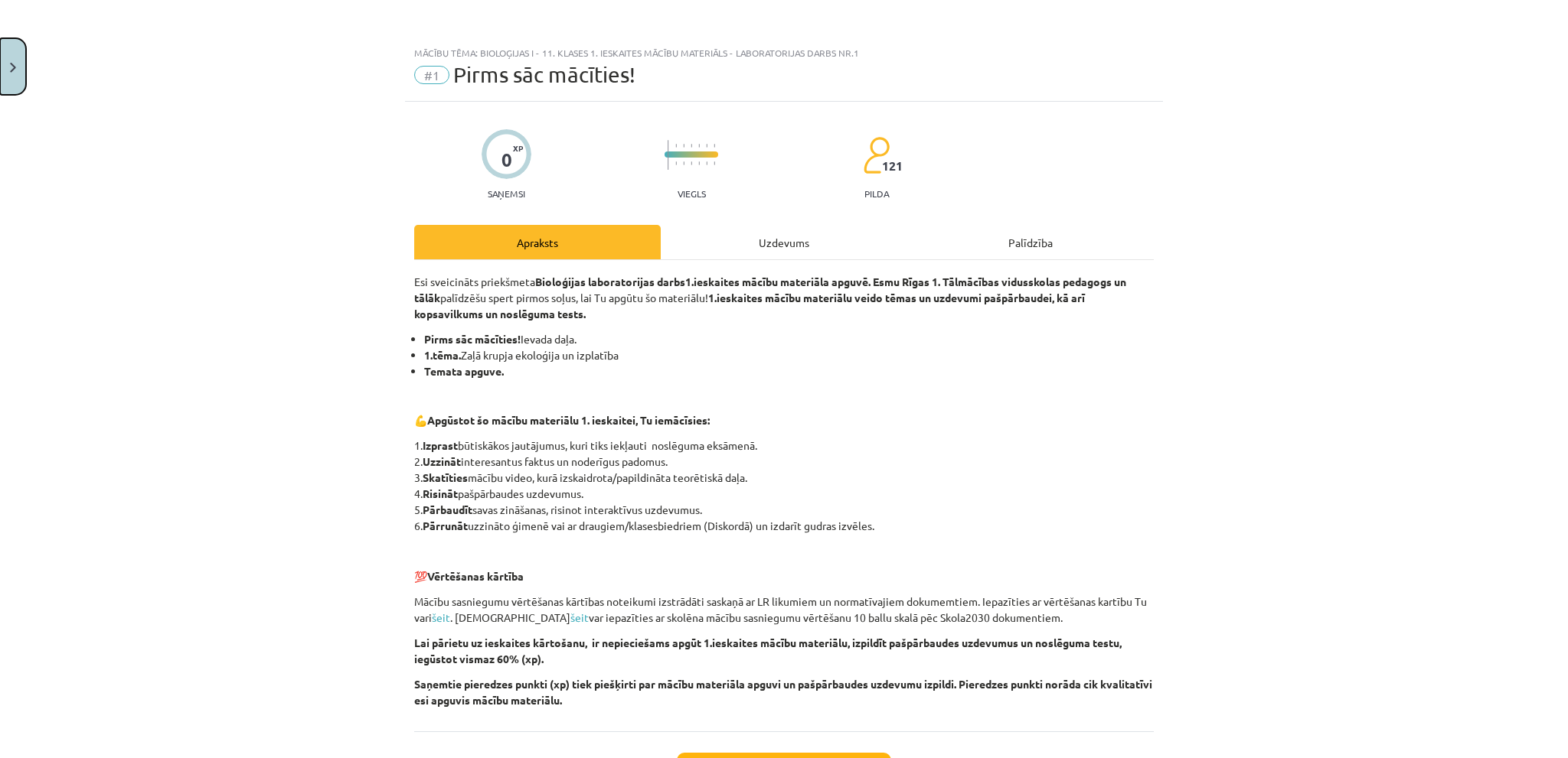
click at [1, 60] on button "Close" at bounding box center [13, 66] width 26 height 57
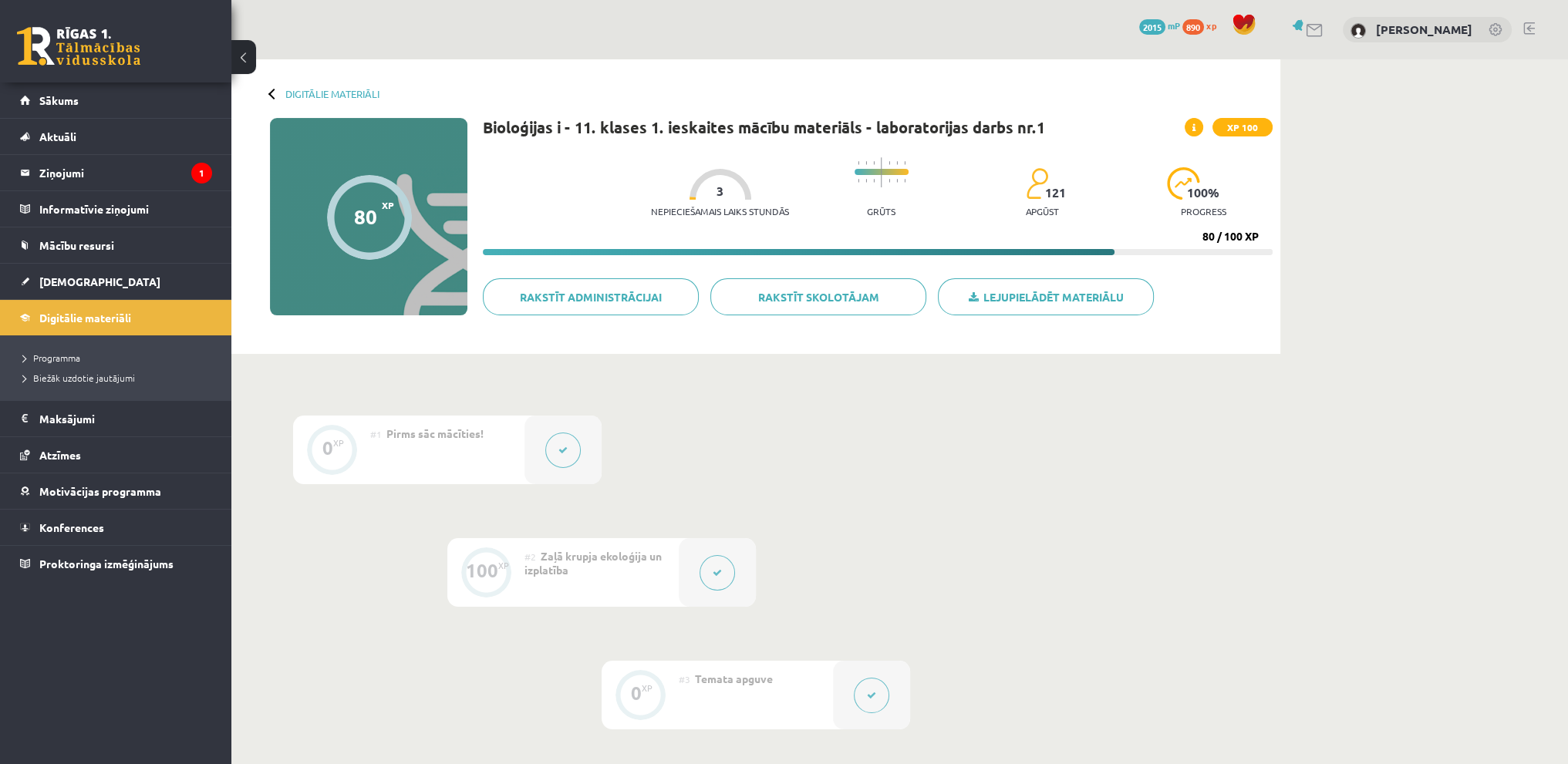
click at [715, 559] on button at bounding box center [717, 573] width 35 height 35
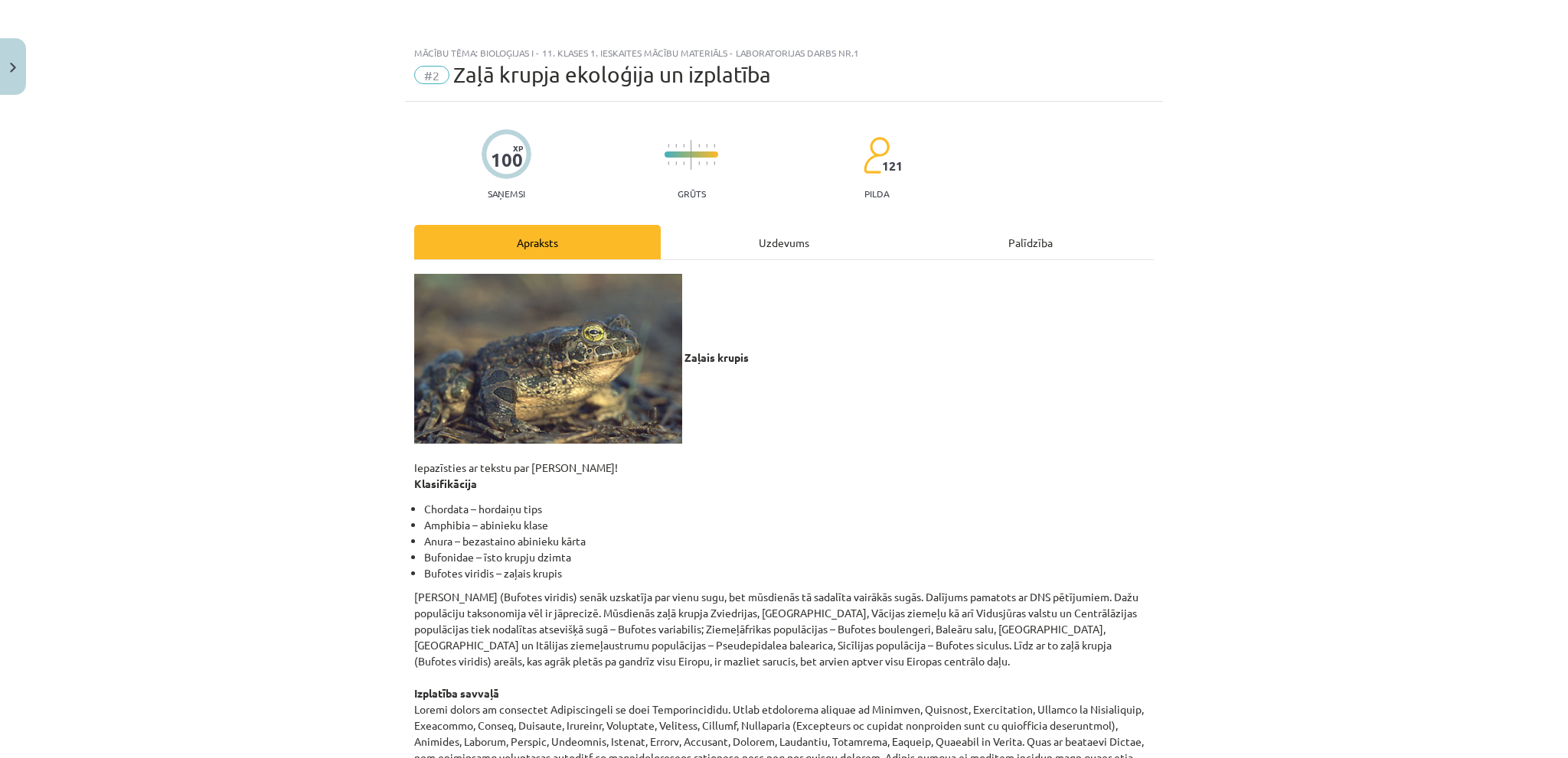
click at [739, 241] on div "Uzdevums" at bounding box center [784, 242] width 247 height 35
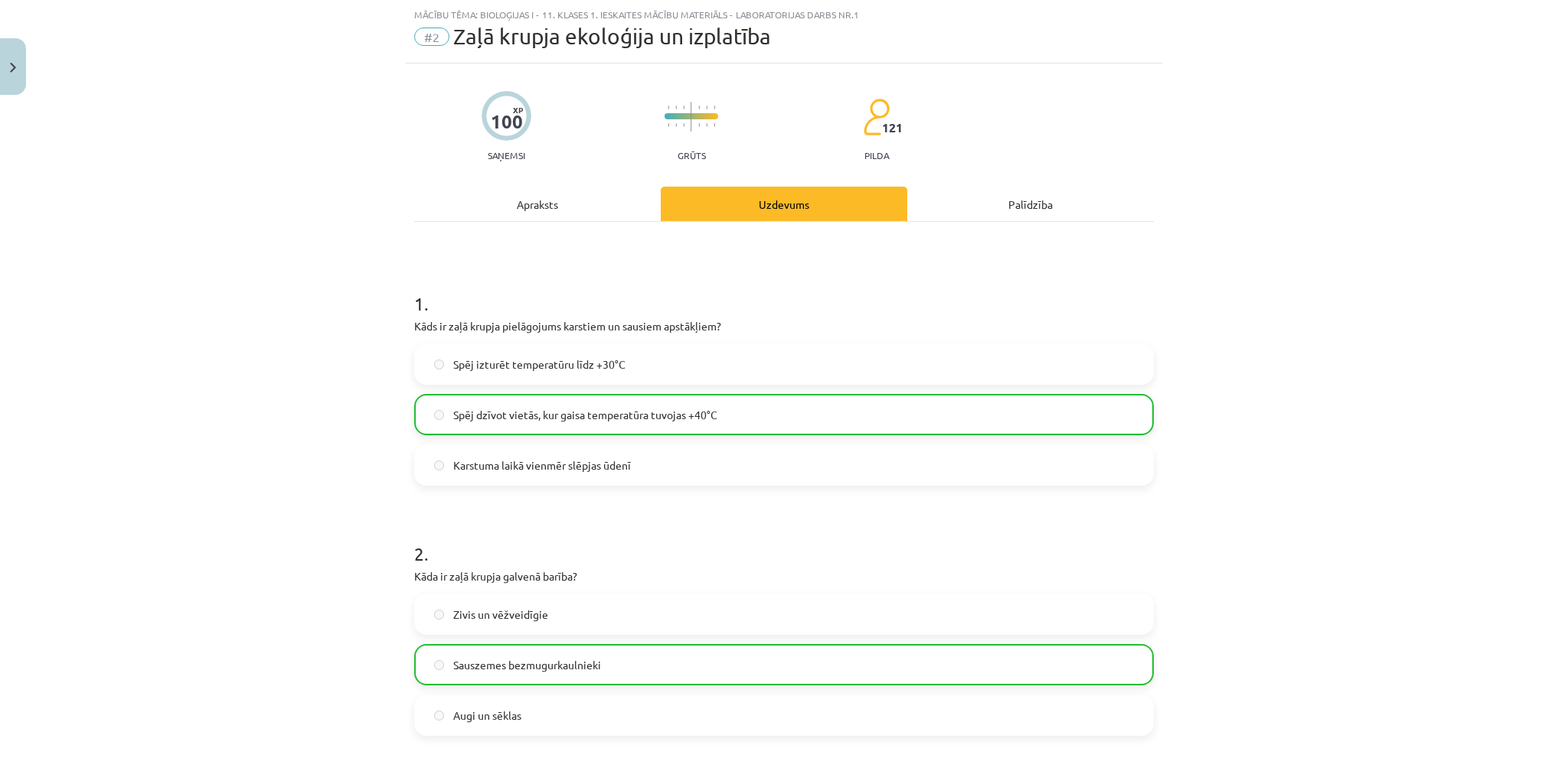
click at [552, 211] on div "Apraksts" at bounding box center [537, 204] width 247 height 35
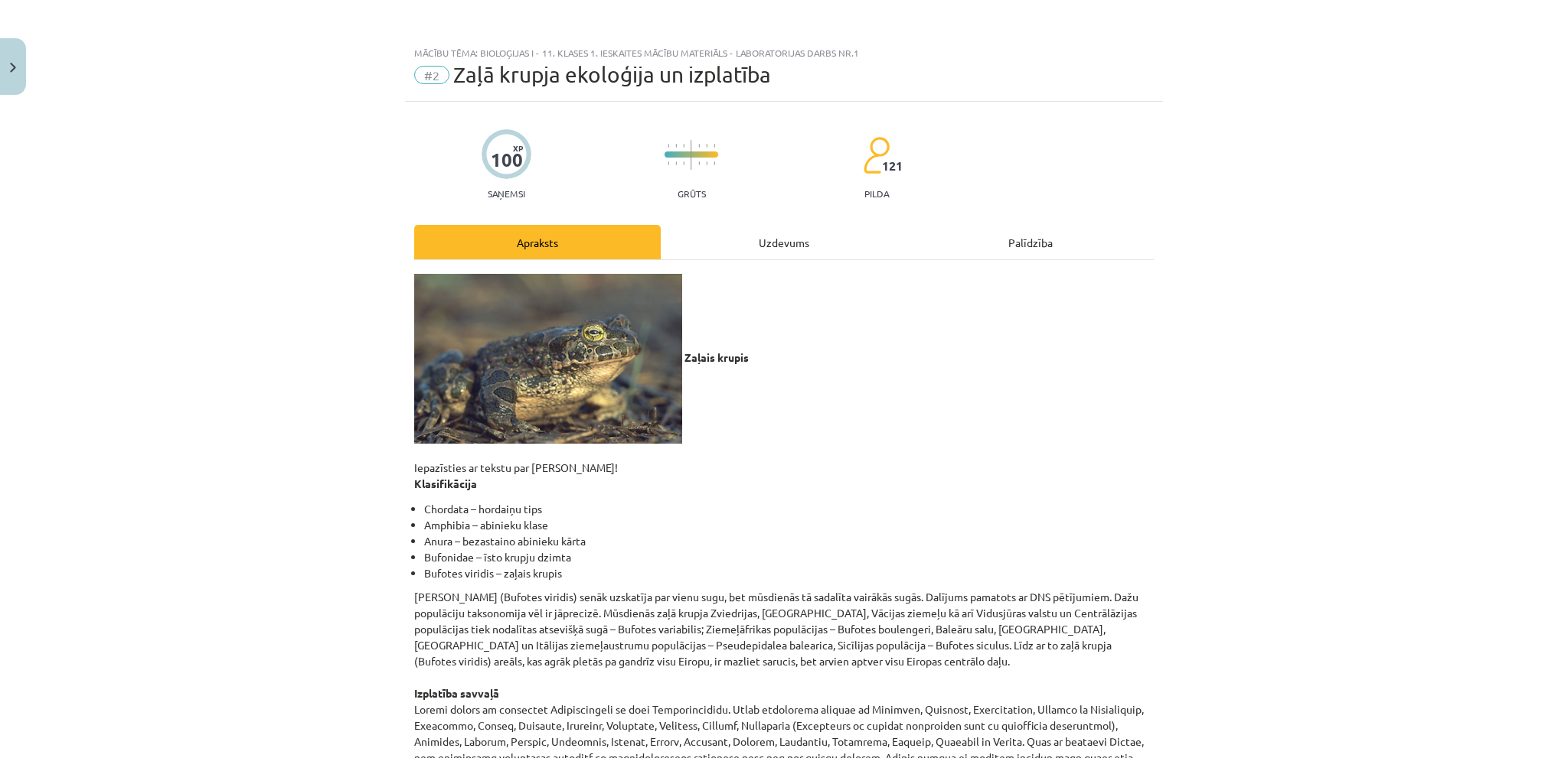
scroll to position [0, 0]
click at [757, 242] on div "Uzdevums" at bounding box center [784, 242] width 247 height 35
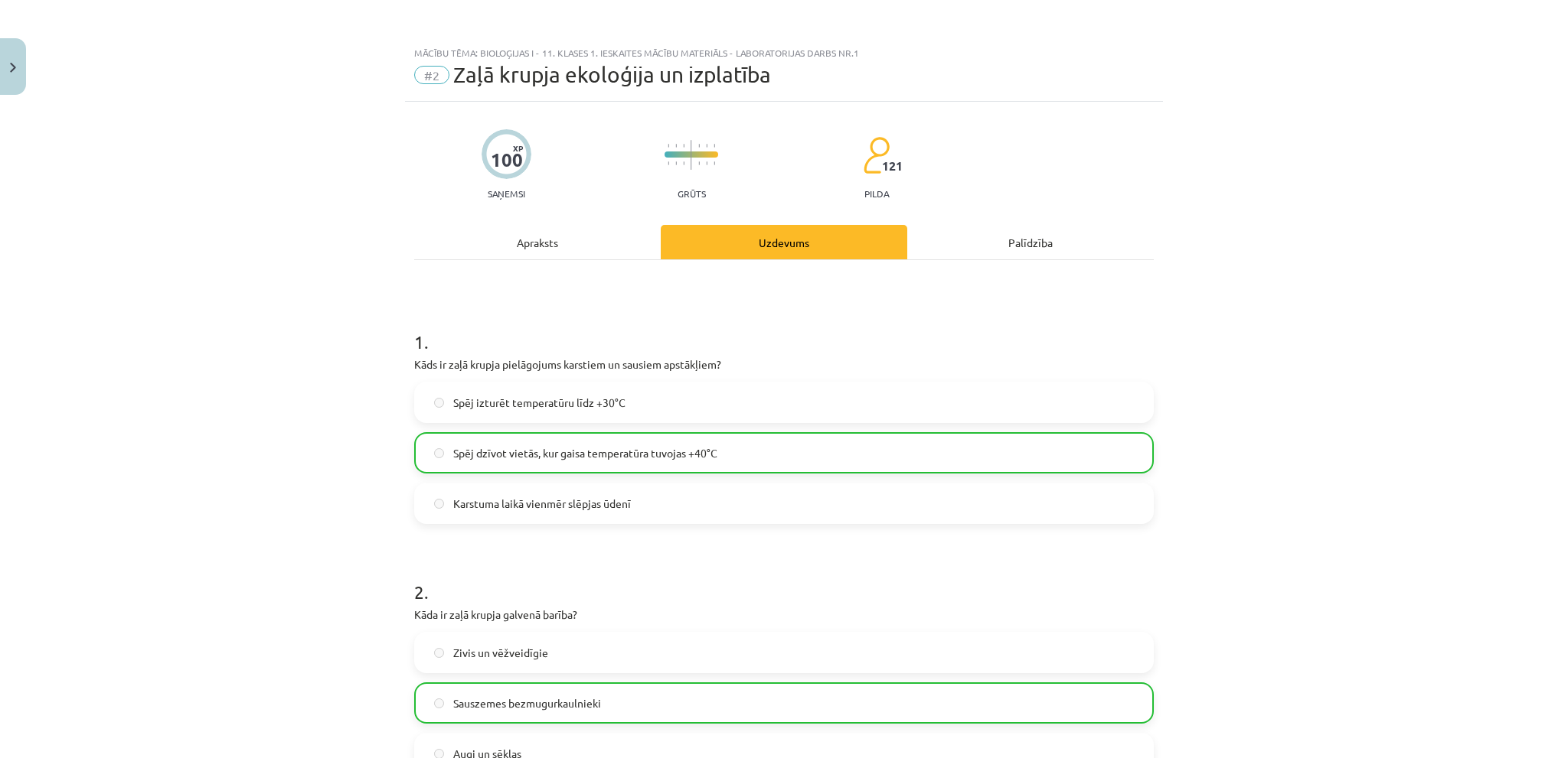
click at [530, 249] on div "Apraksts" at bounding box center [537, 242] width 247 height 35
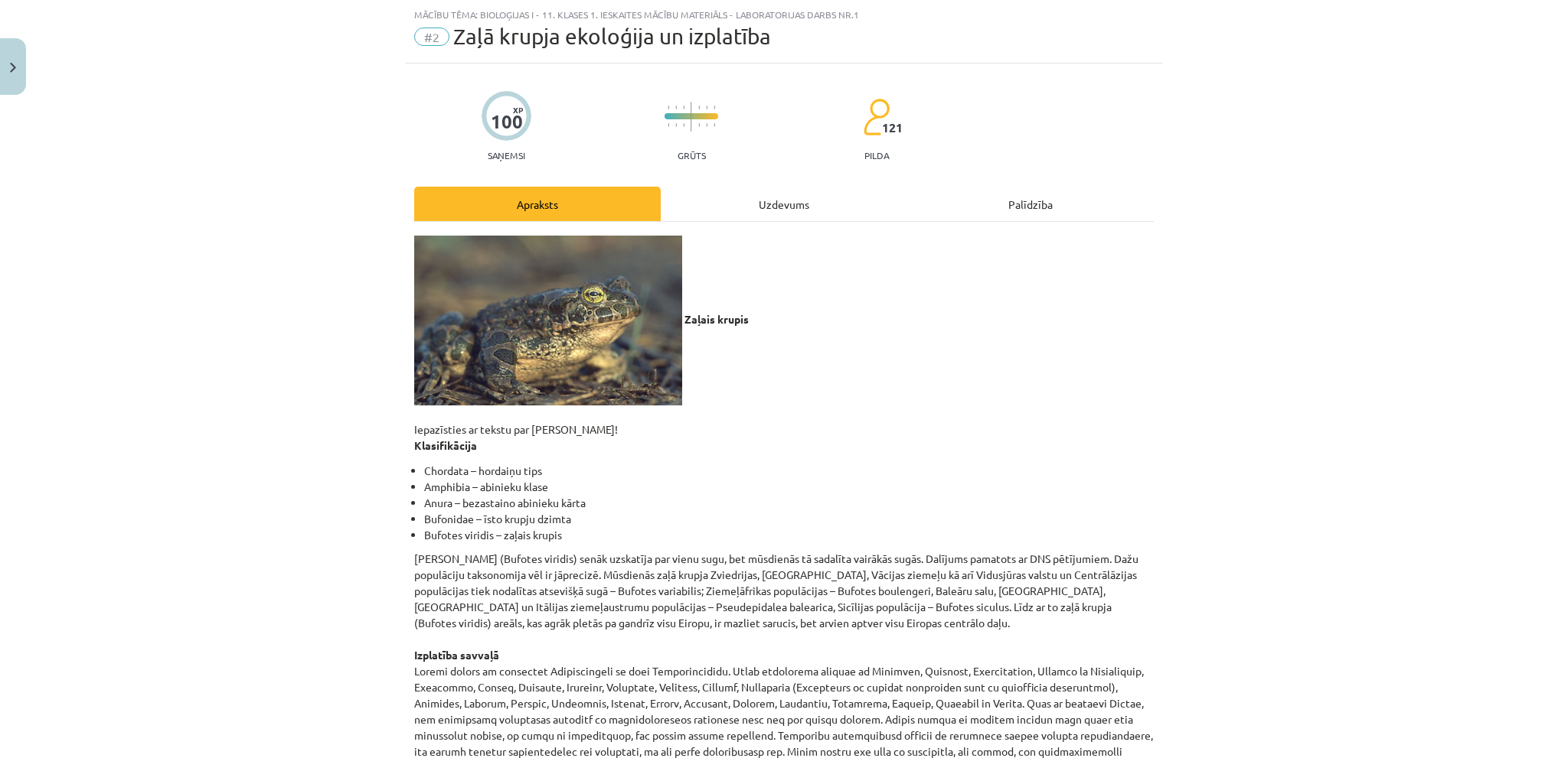
click at [808, 189] on div "Uzdevums" at bounding box center [784, 204] width 247 height 35
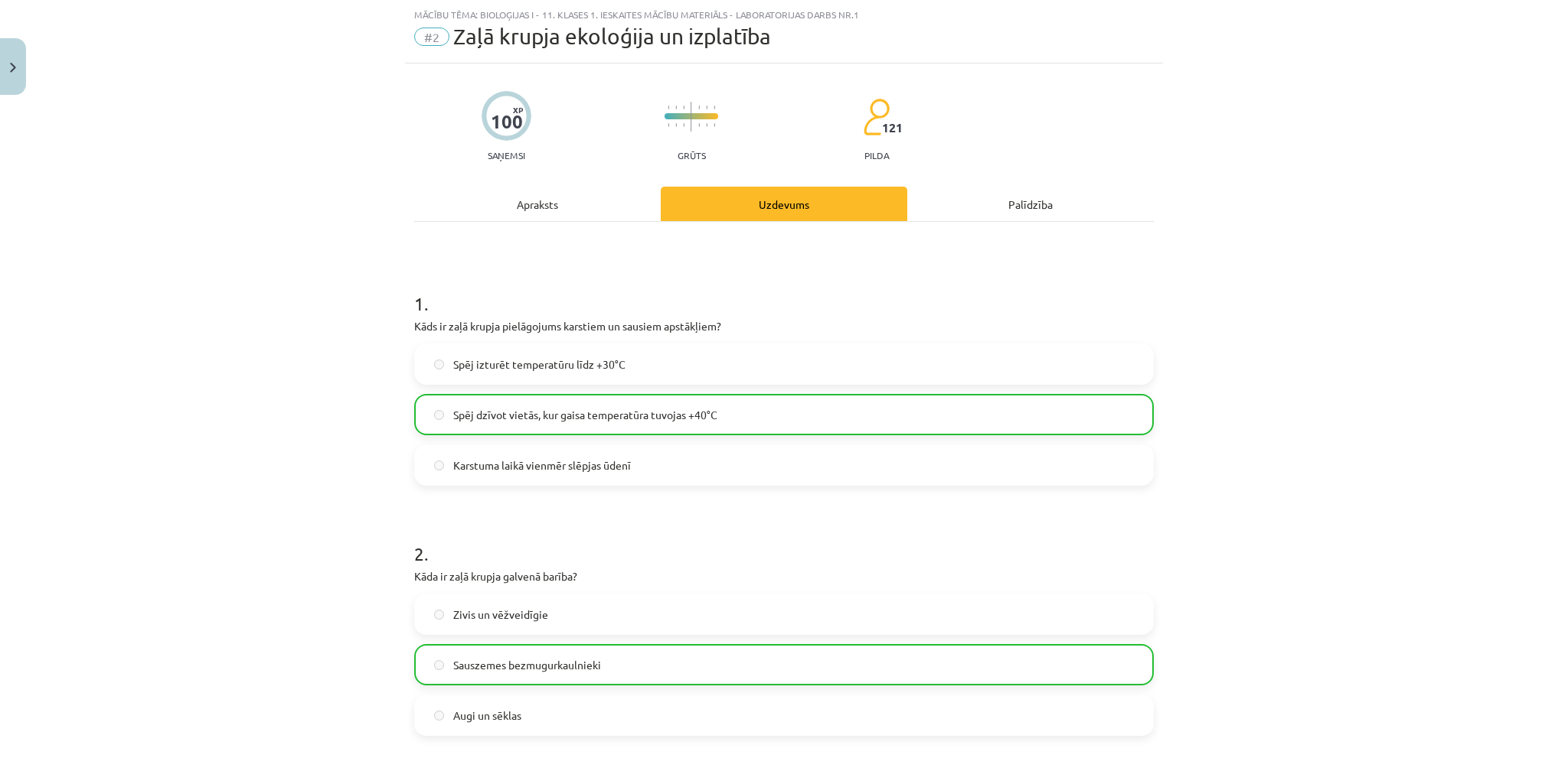
click at [553, 191] on div "Apraksts" at bounding box center [537, 204] width 247 height 35
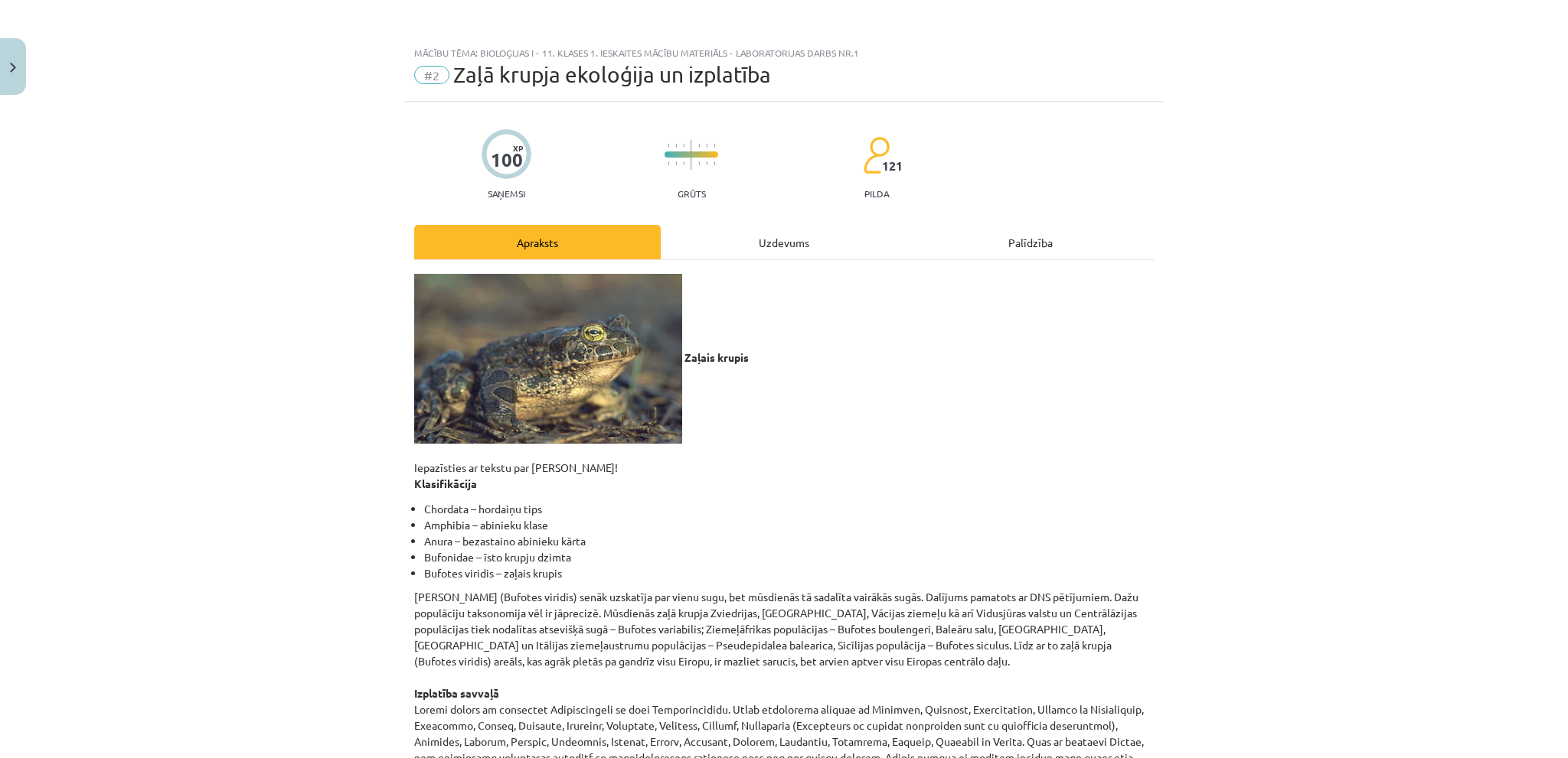
scroll to position [0, 0]
click at [797, 256] on div "Uzdevums" at bounding box center [784, 242] width 247 height 35
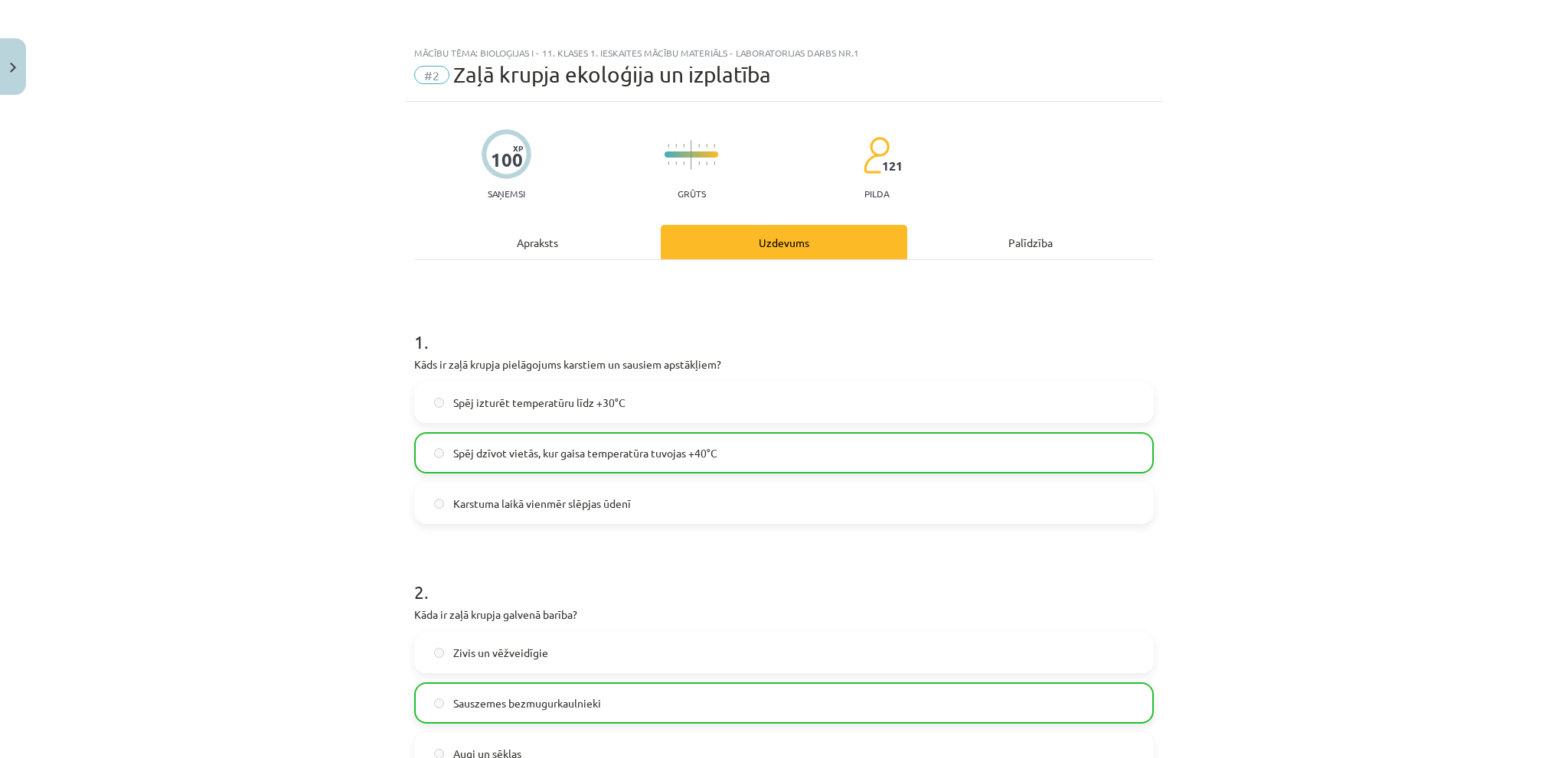
drag, startPoint x: 594, startPoint y: 213, endPoint x: 567, endPoint y: 240, distance: 38.2
drag, startPoint x: 567, startPoint y: 240, endPoint x: 557, endPoint y: 249, distance: 13.5
click at [564, 241] on div "Apraksts" at bounding box center [537, 242] width 247 height 35
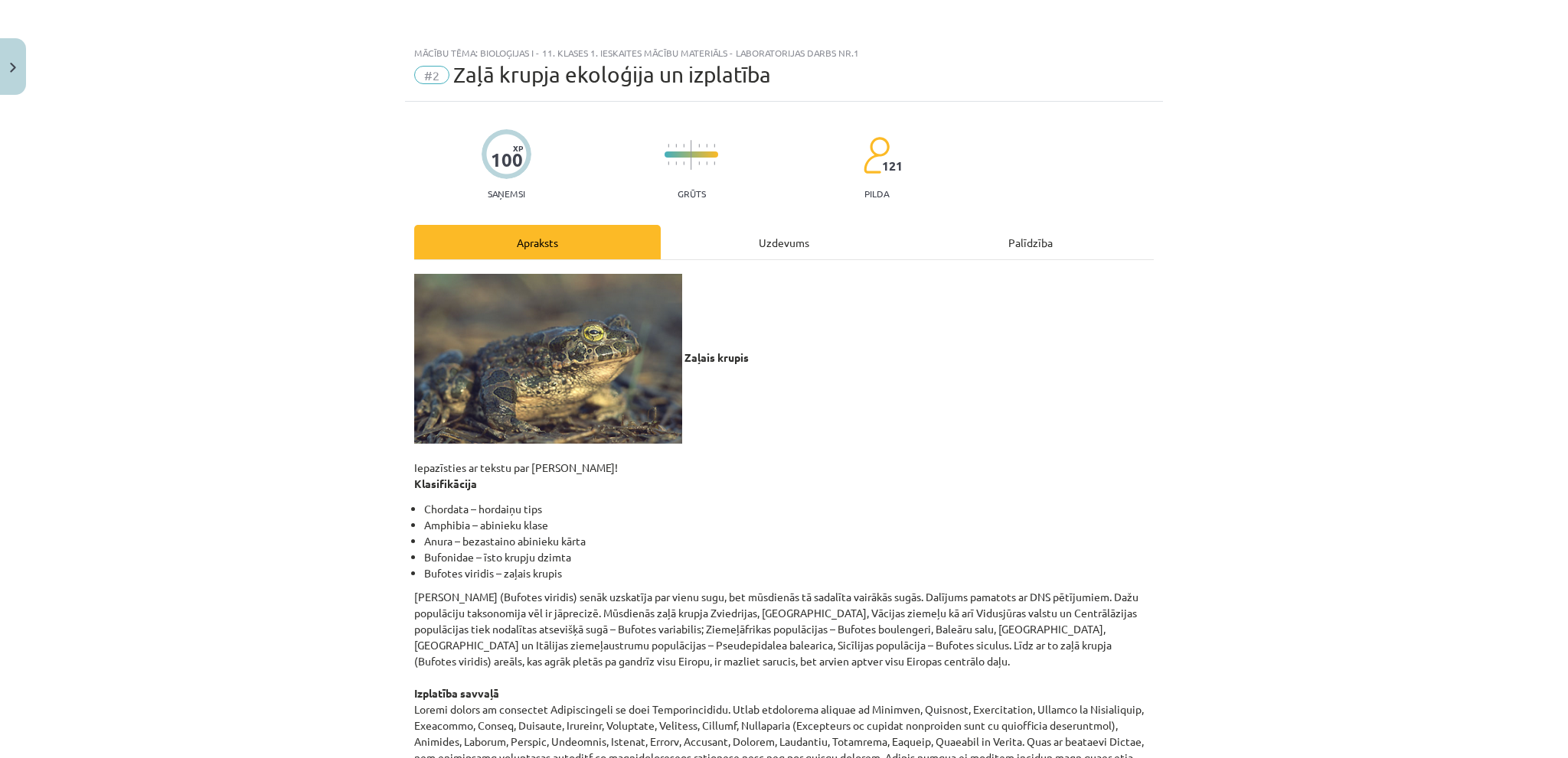
click at [778, 248] on div "Uzdevums" at bounding box center [784, 242] width 247 height 35
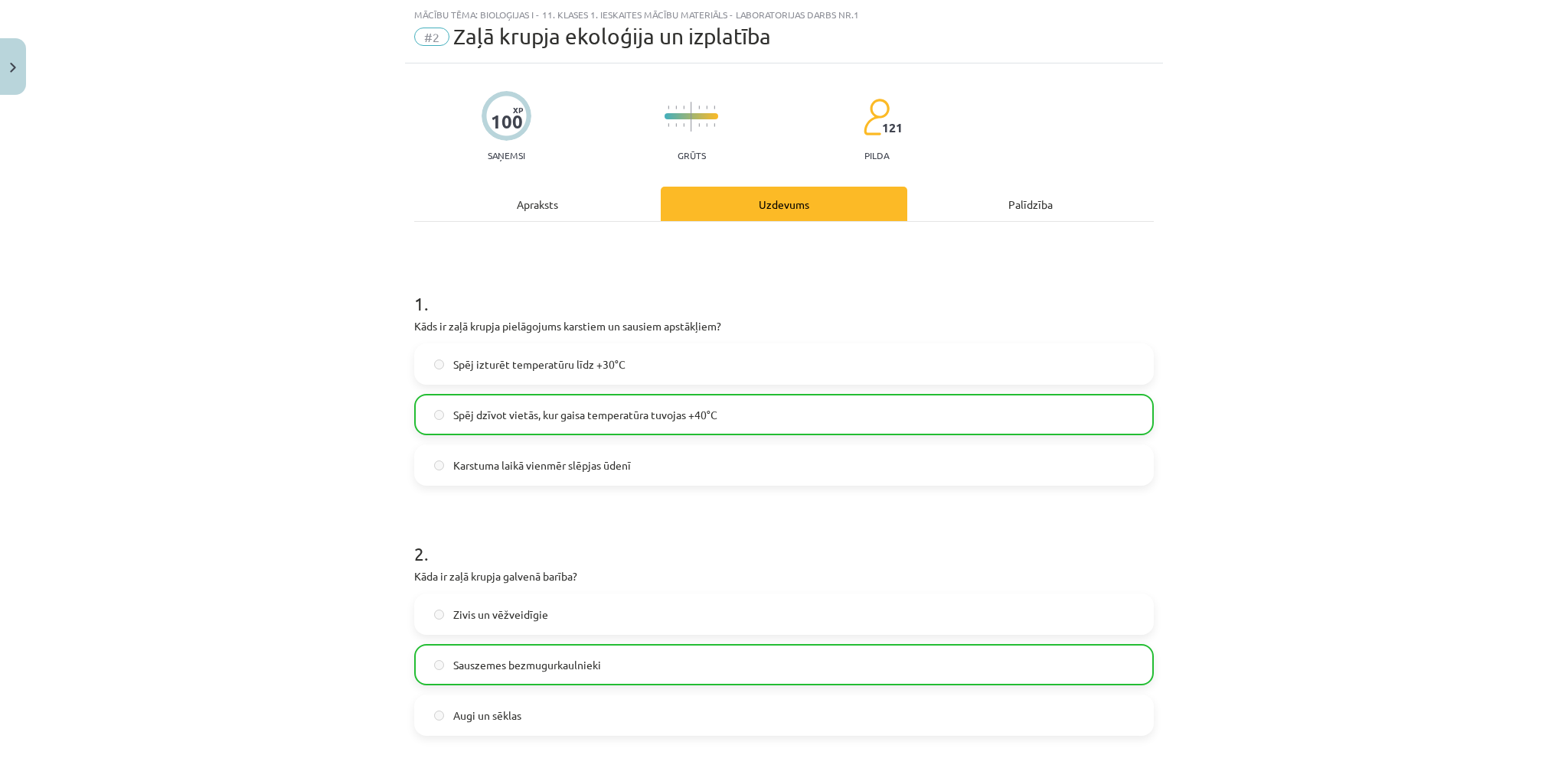
click at [540, 210] on div "Apraksts" at bounding box center [537, 204] width 247 height 35
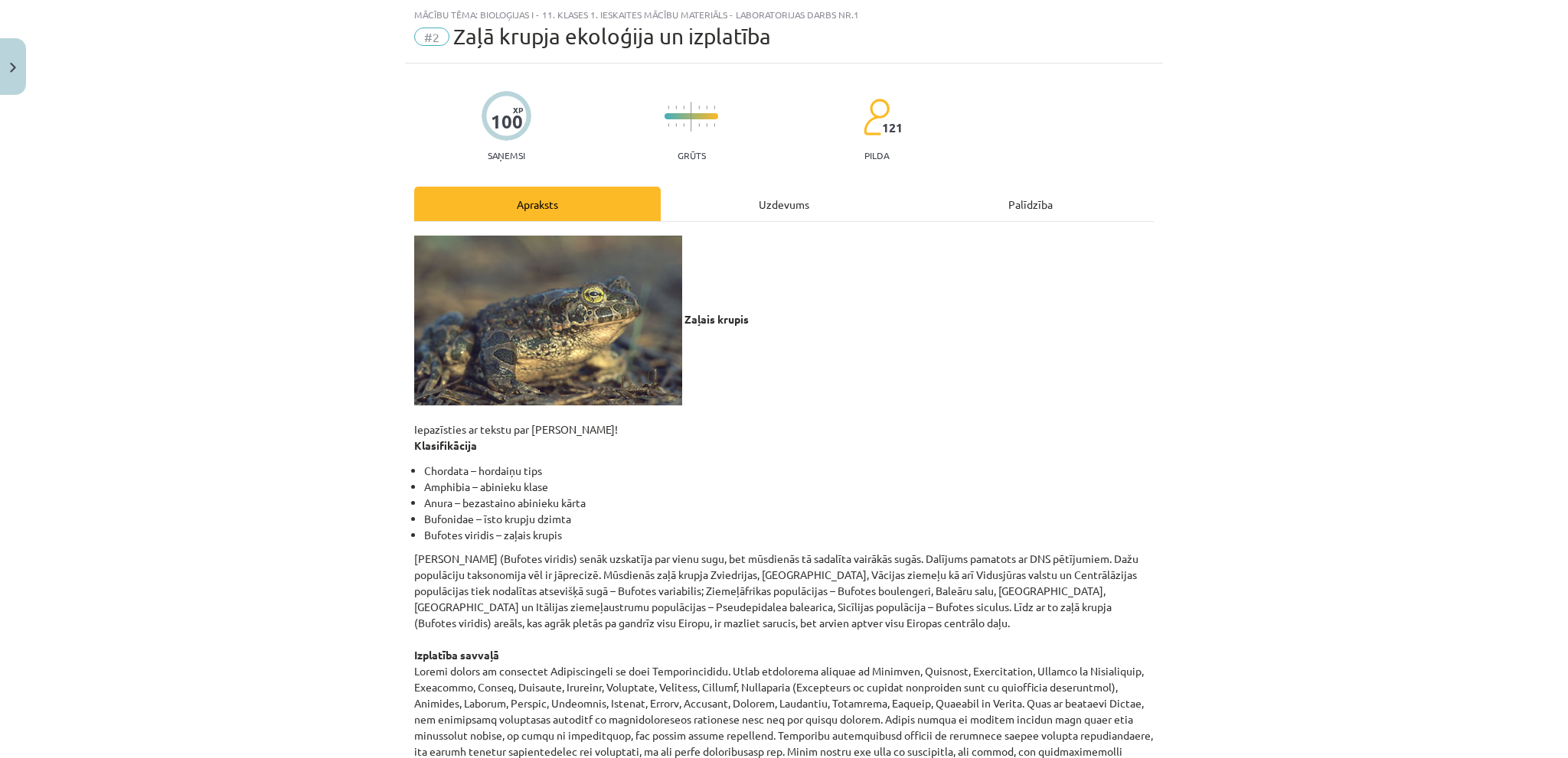
click at [768, 201] on div "Uzdevums" at bounding box center [784, 204] width 247 height 35
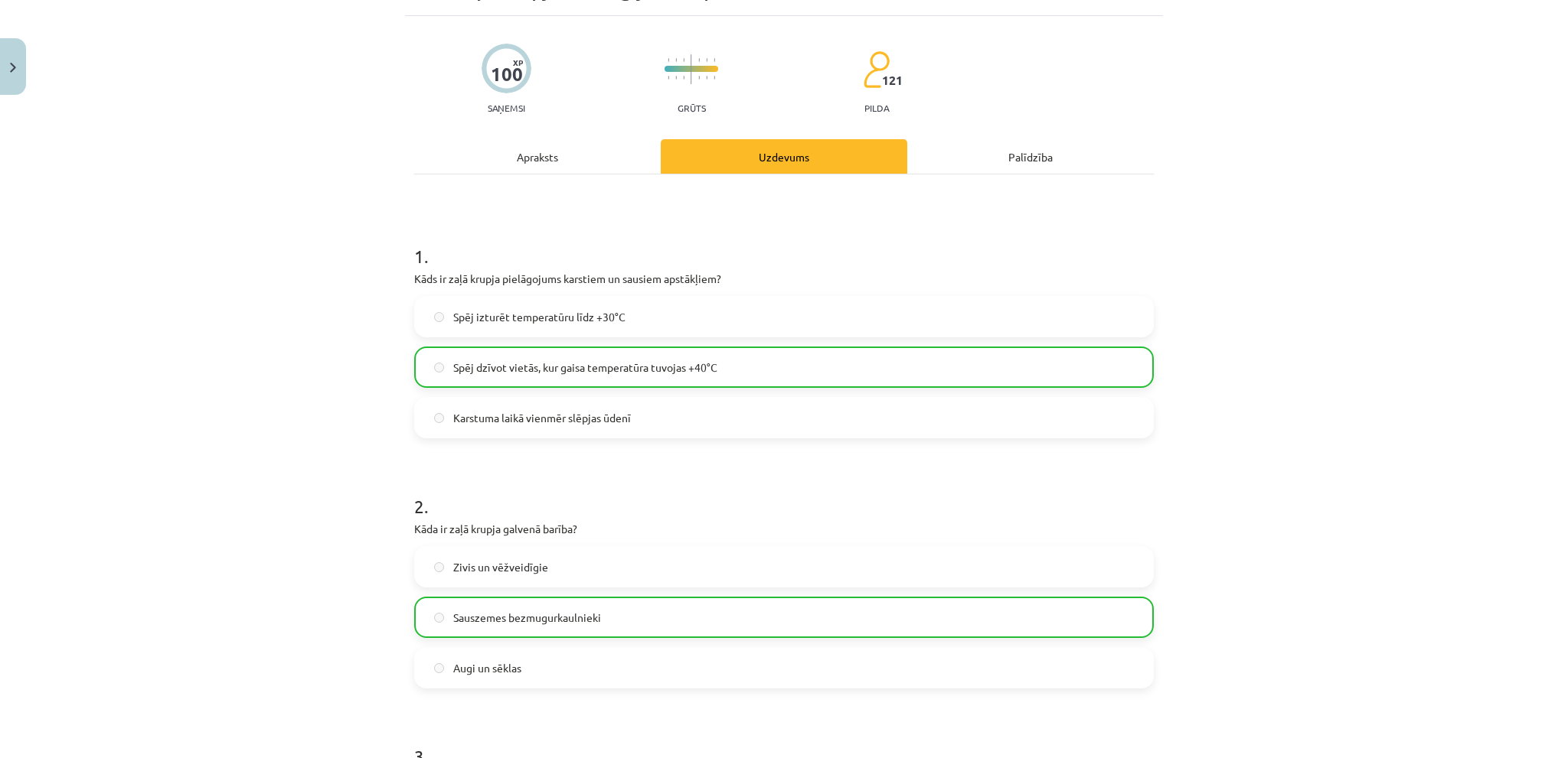
scroll to position [0, 0]
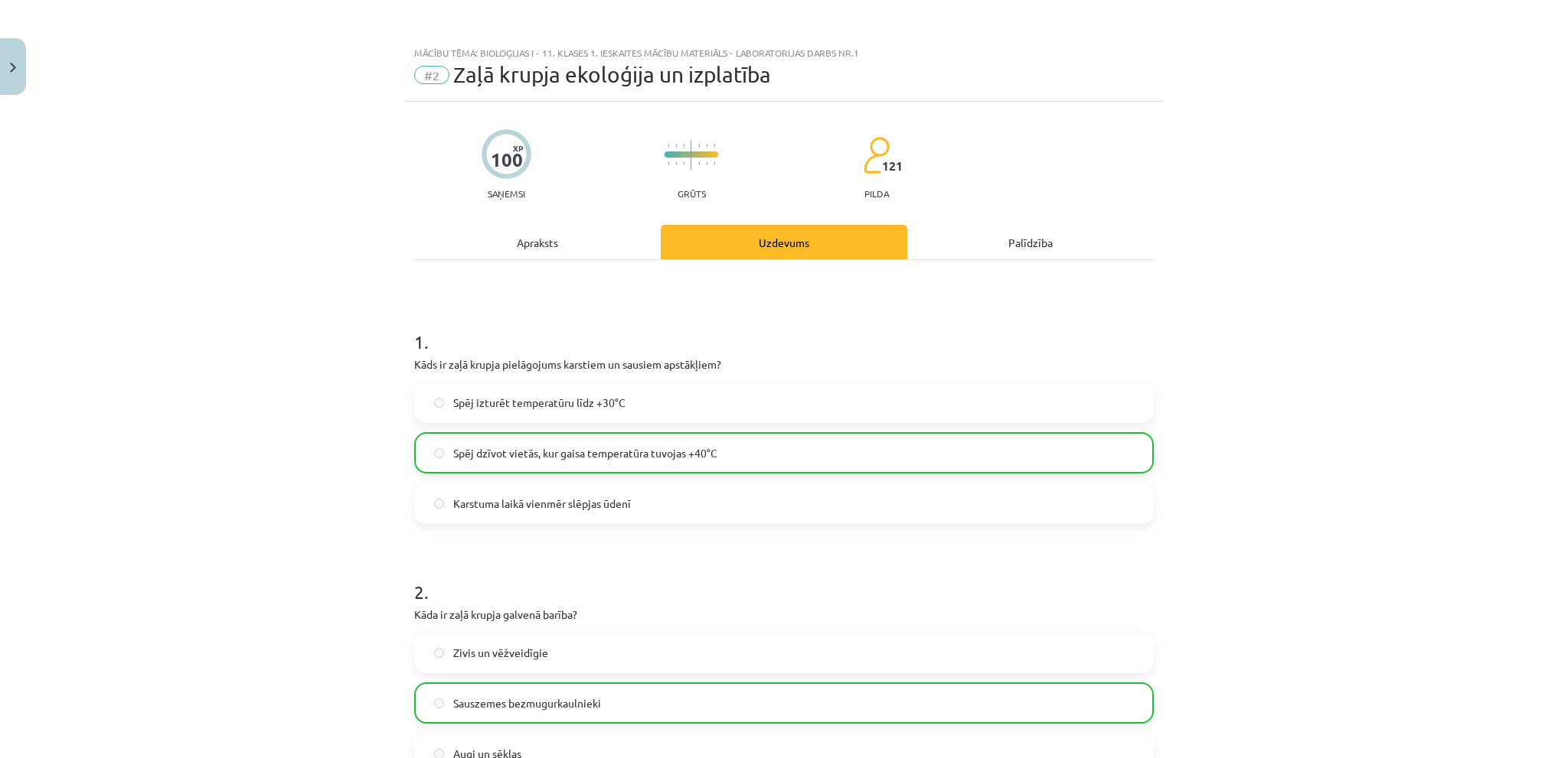
click at [572, 235] on div "Apraksts" at bounding box center [537, 242] width 247 height 35
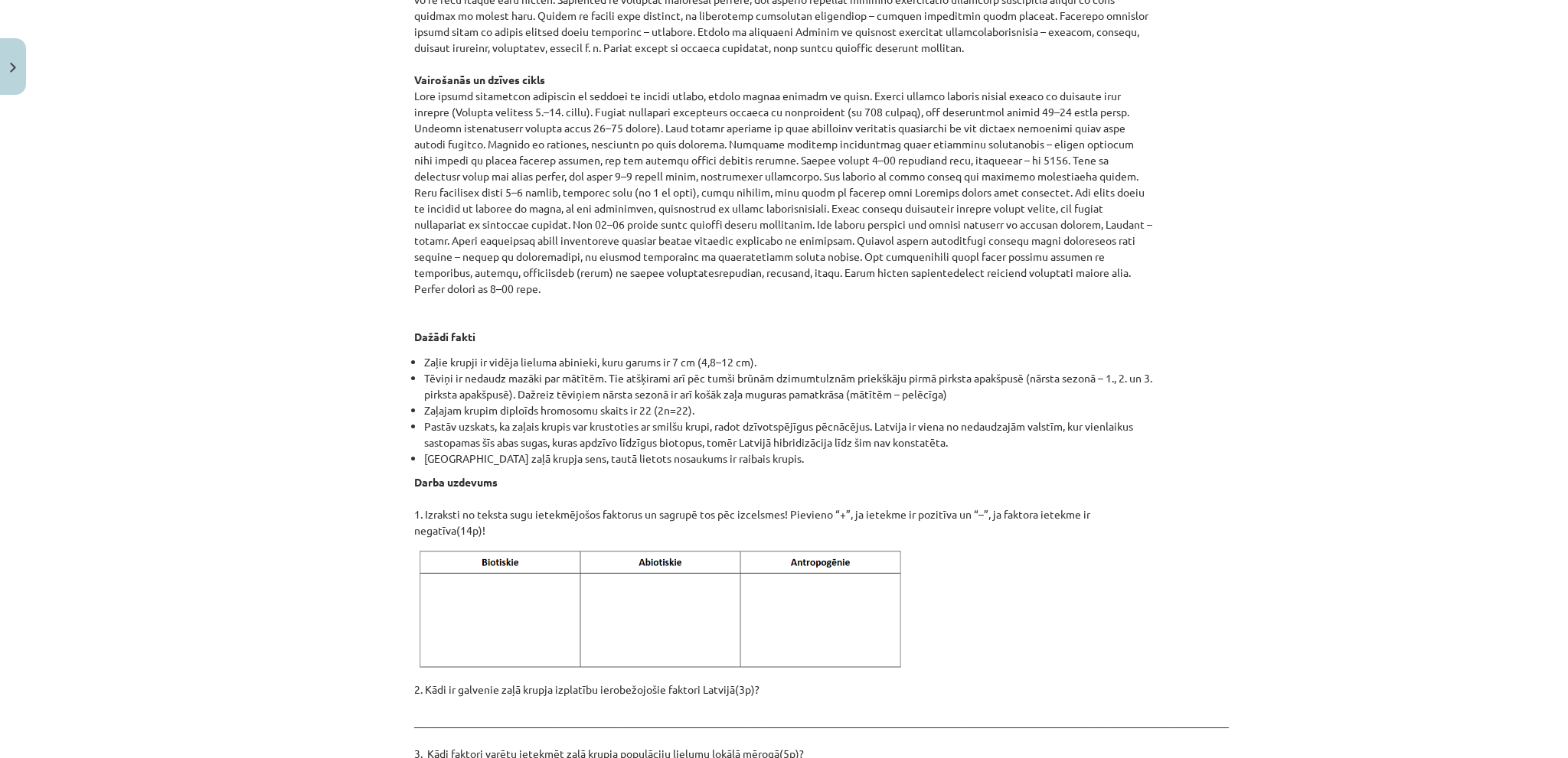
scroll to position [1224, 0]
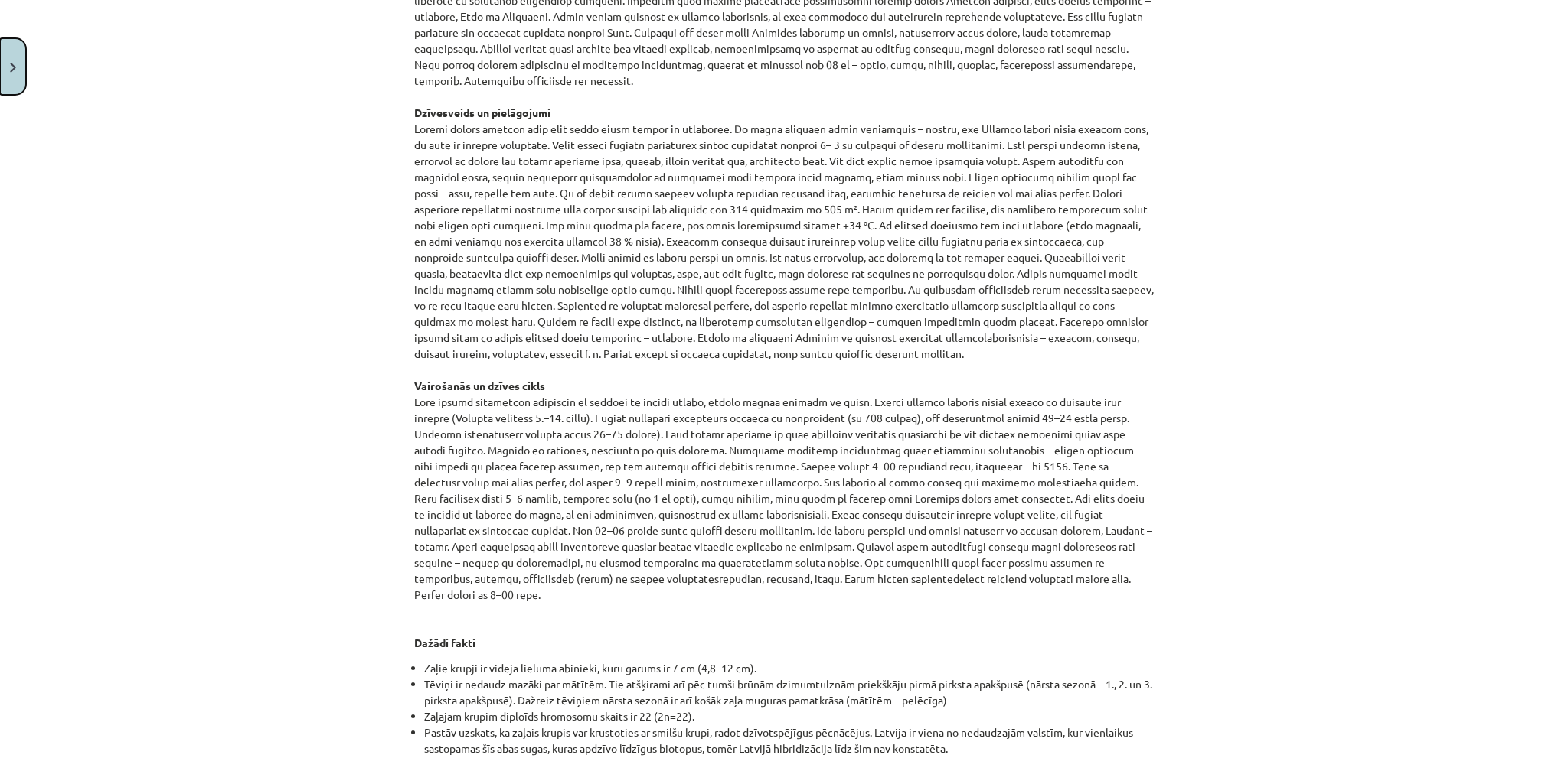
click at [14, 65] on img "Close" at bounding box center [12, 67] width 6 height 10
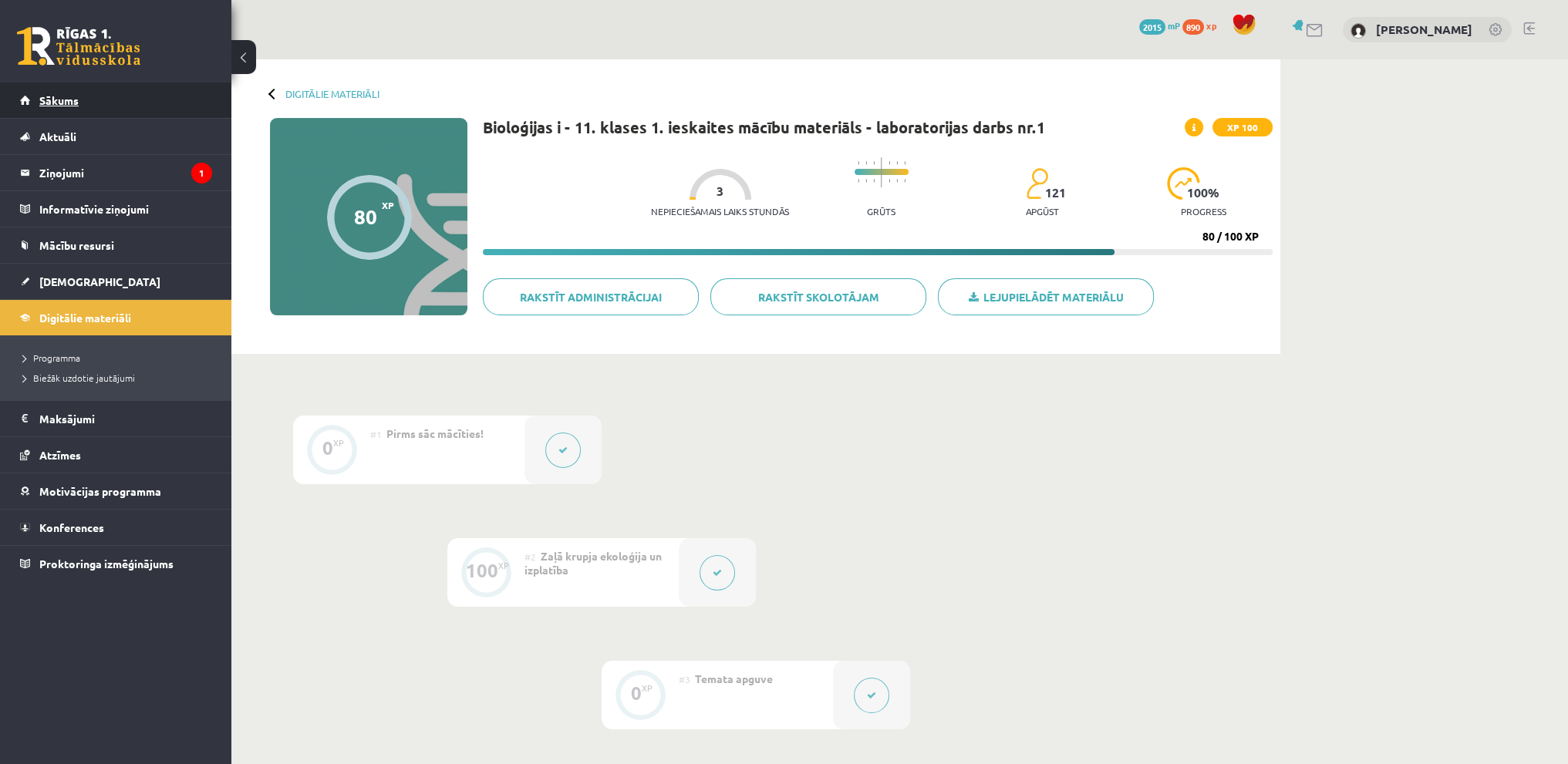
click at [63, 105] on span "Sākums" at bounding box center [59, 100] width 40 height 14
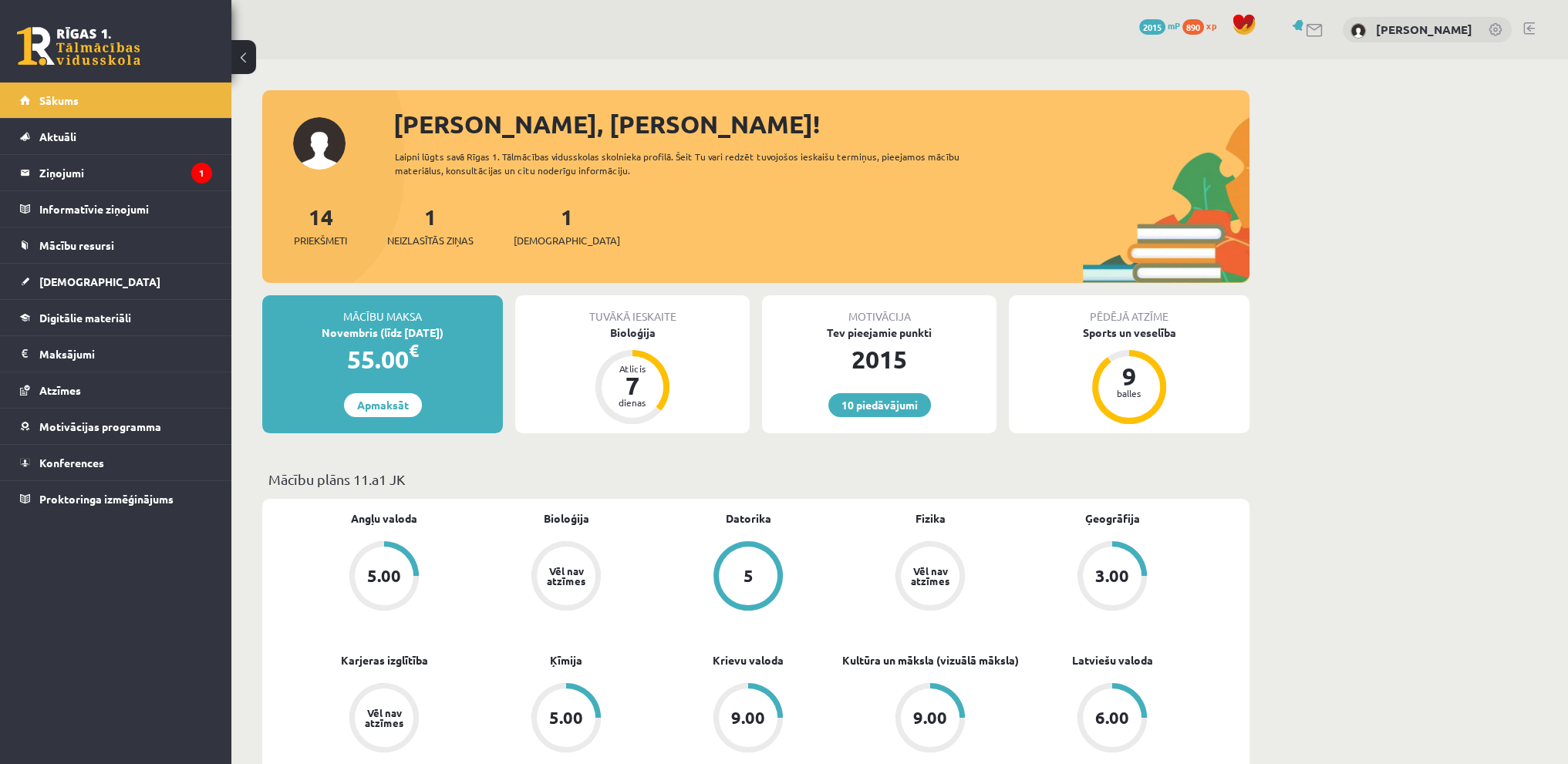
click at [1527, 28] on link at bounding box center [1528, 28] width 11 height 12
